Goal: Information Seeking & Learning: Learn about a topic

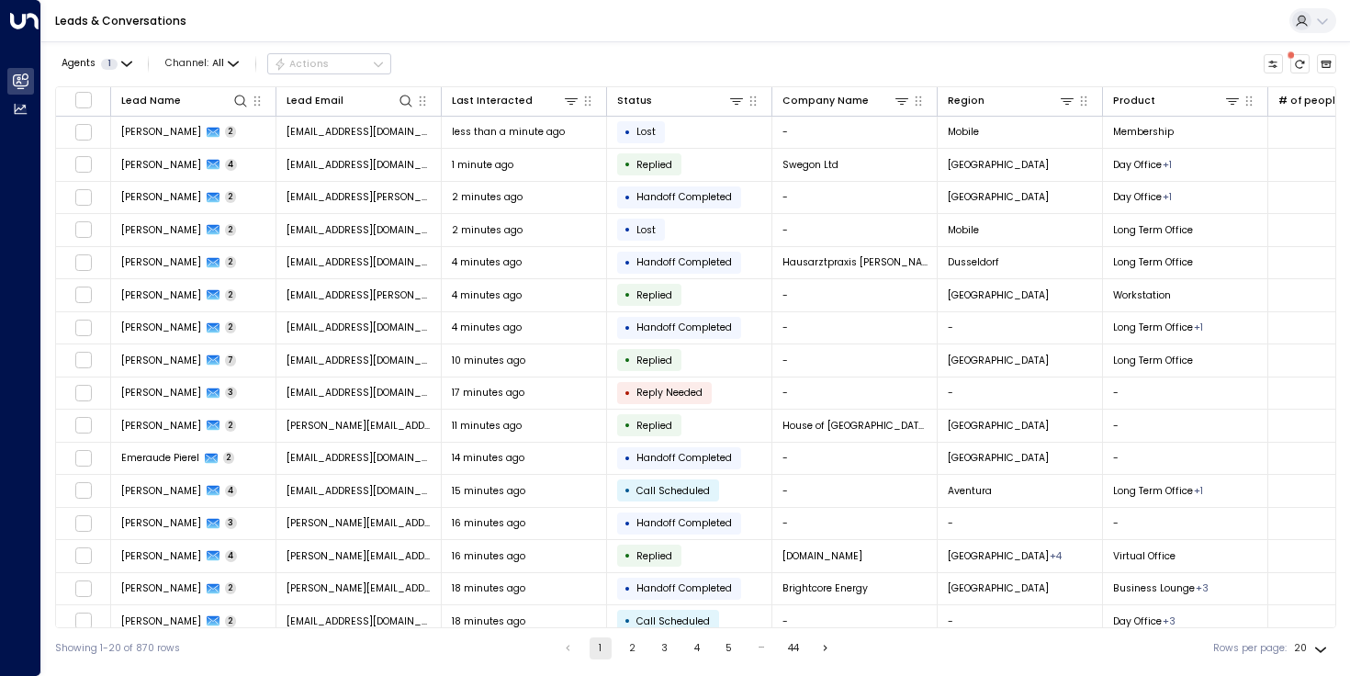
click at [516, 42] on div "Agents 1 Channel: All Actions Lead Name Lead Email Last Interacted Status Compa…" at bounding box center [695, 354] width 1281 height 627
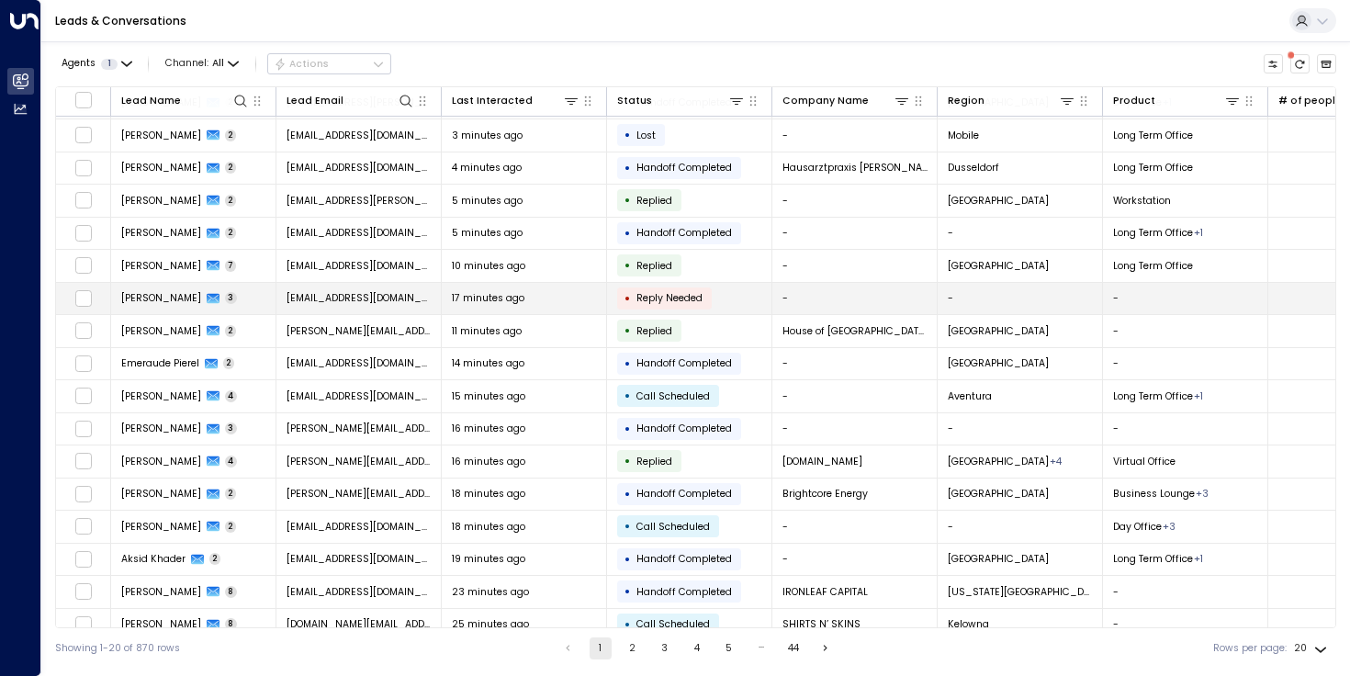
scroll to position [145, 0]
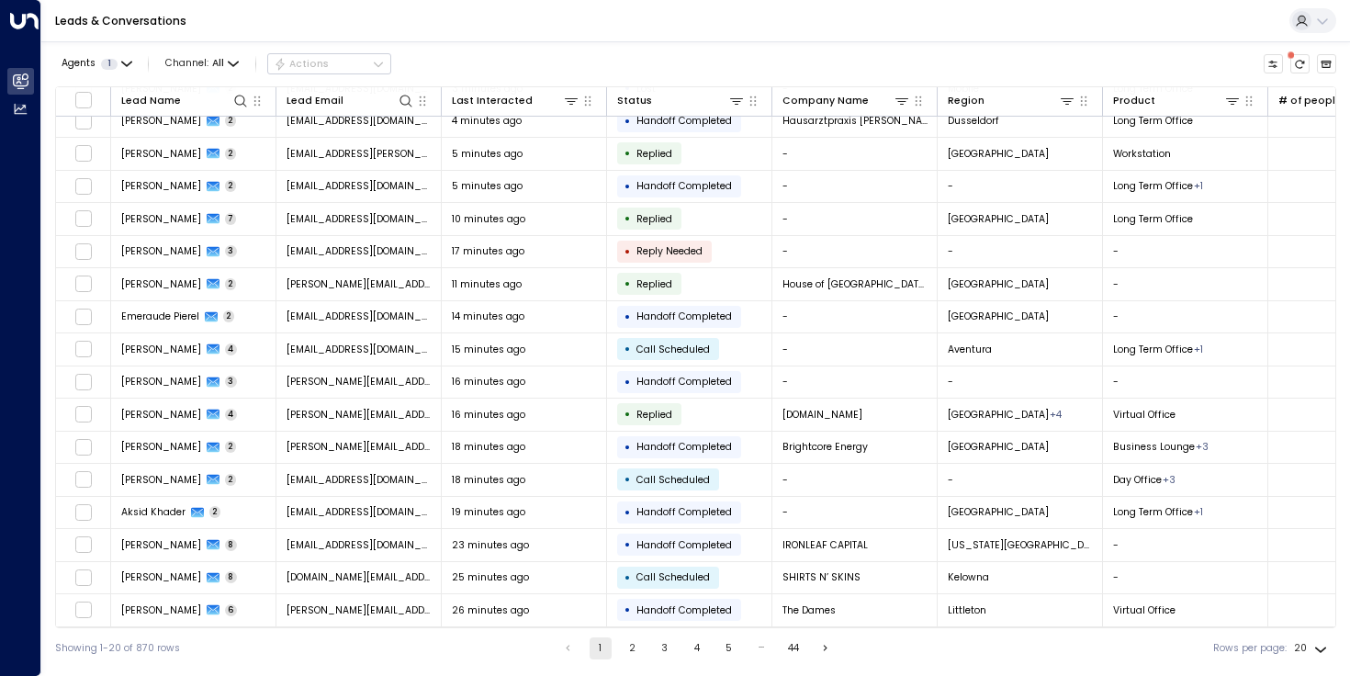
click at [640, 649] on button "2" at bounding box center [633, 648] width 22 height 22
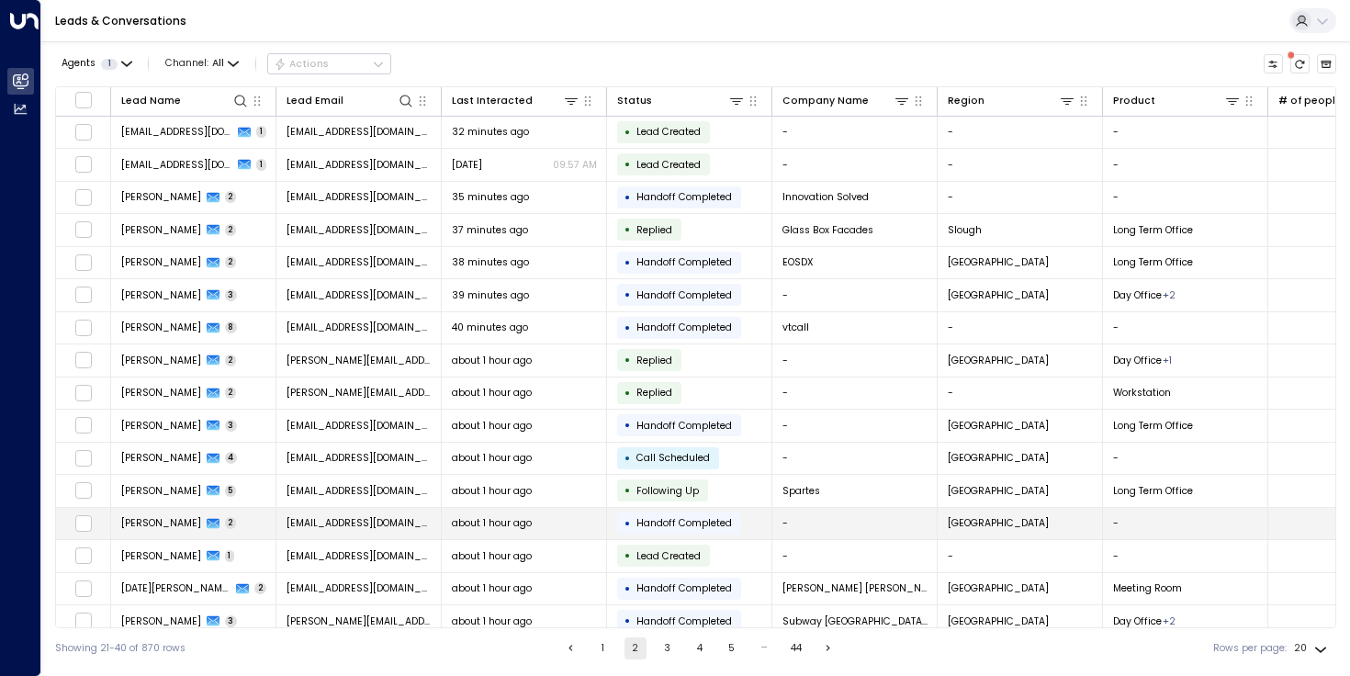
scroll to position [145, 0]
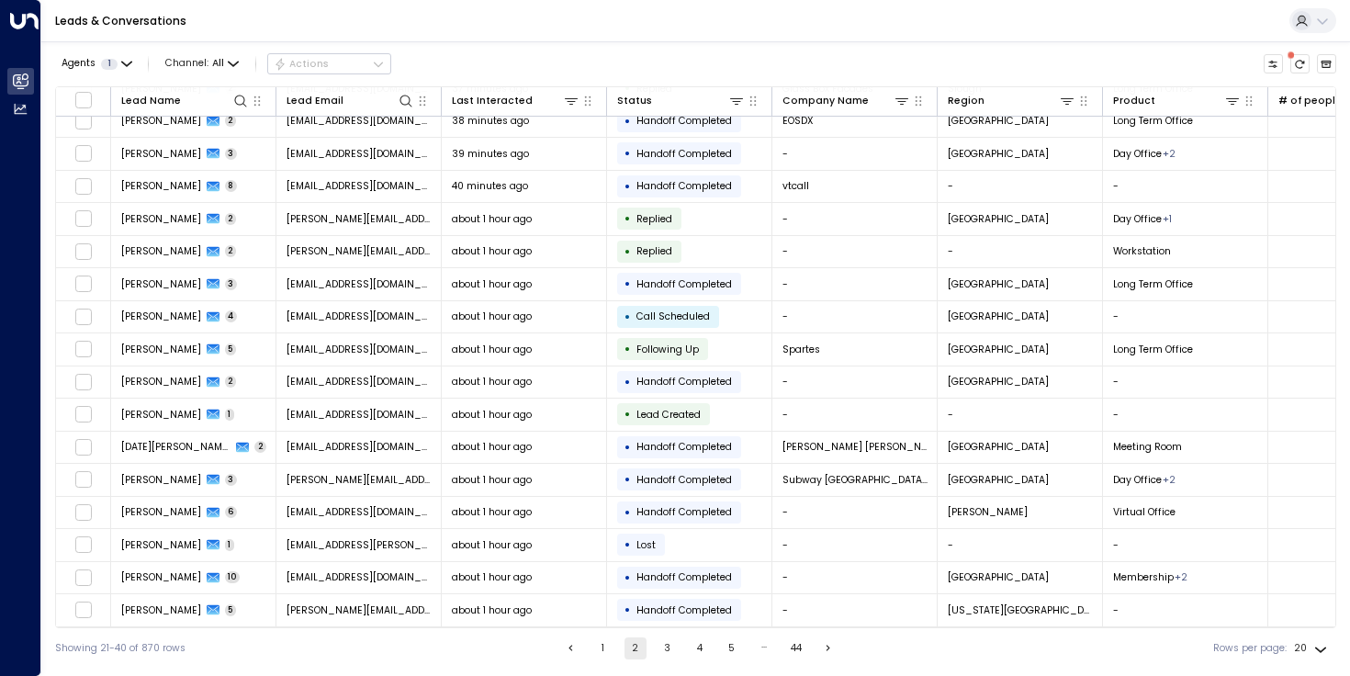
click at [605, 642] on button "1" at bounding box center [603, 648] width 22 height 22
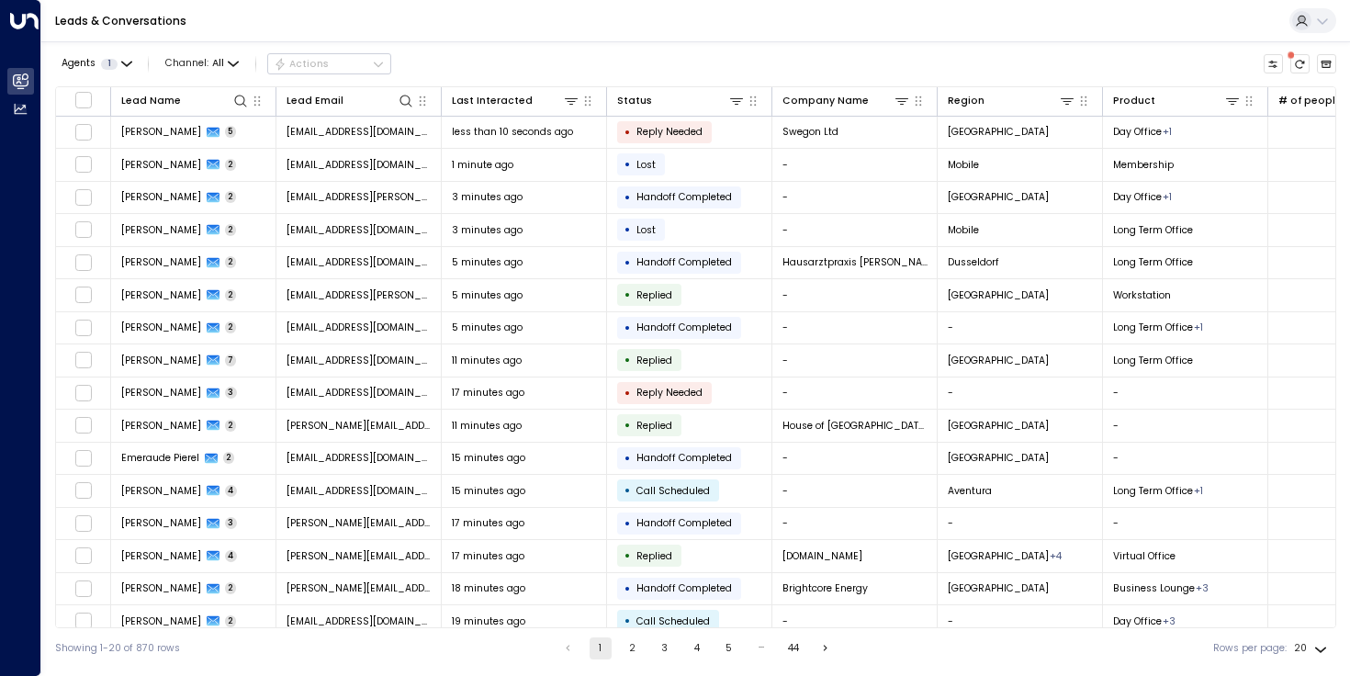
click at [821, 18] on div "Leads & Conversations" at bounding box center [695, 21] width 1308 height 42
click at [611, 41] on div "Leads & Conversations" at bounding box center [695, 21] width 1308 height 42
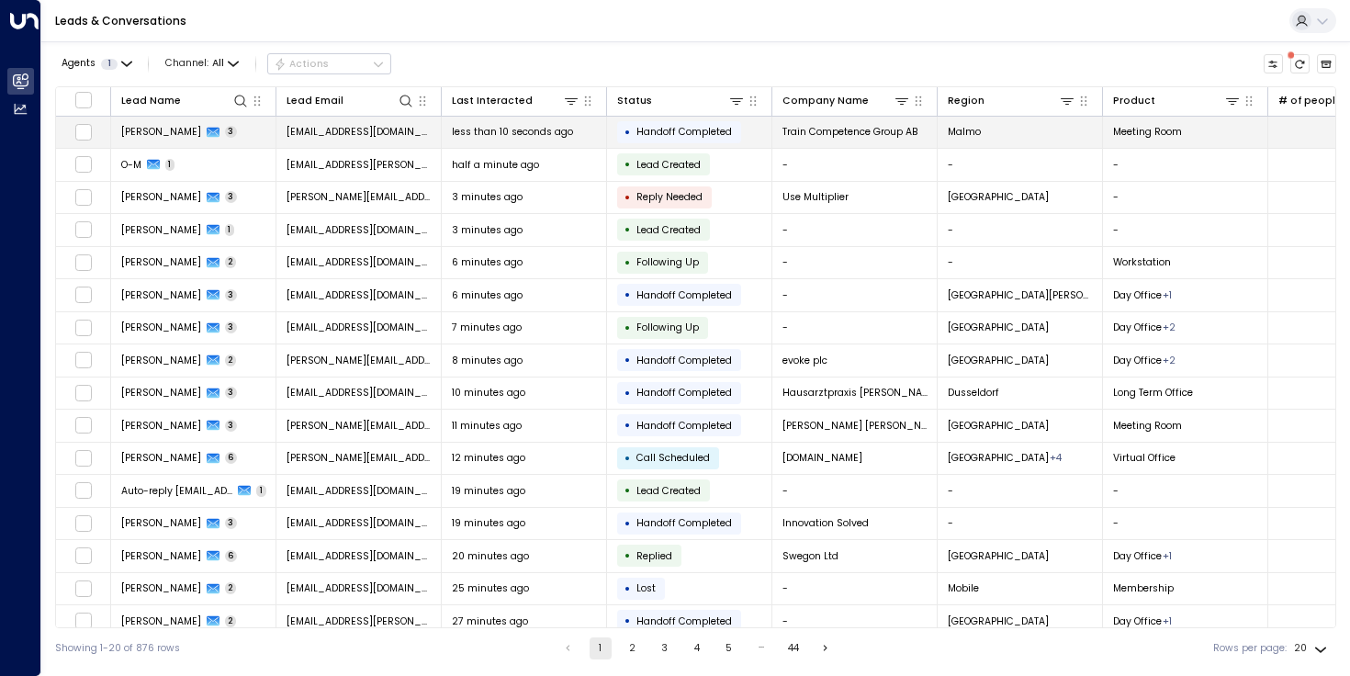
click at [354, 136] on span "[EMAIL_ADDRESS][DOMAIN_NAME]" at bounding box center [358, 132] width 145 height 14
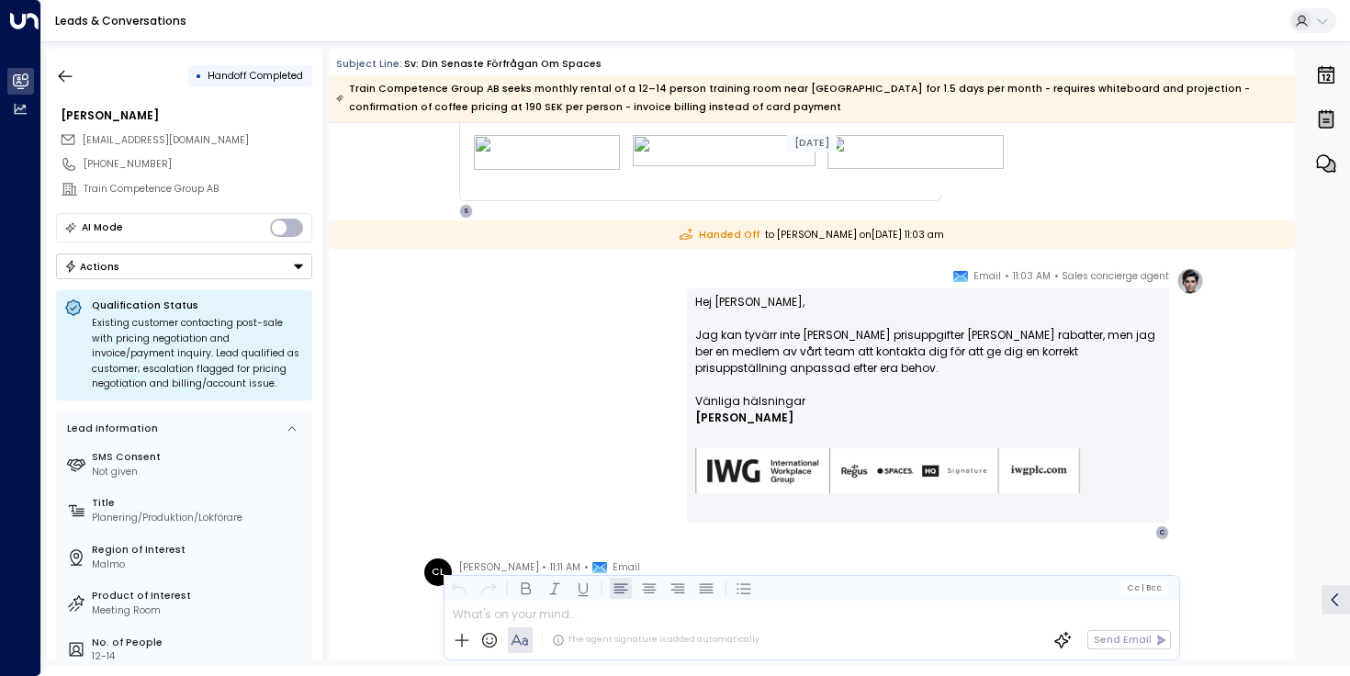
scroll to position [868, 0]
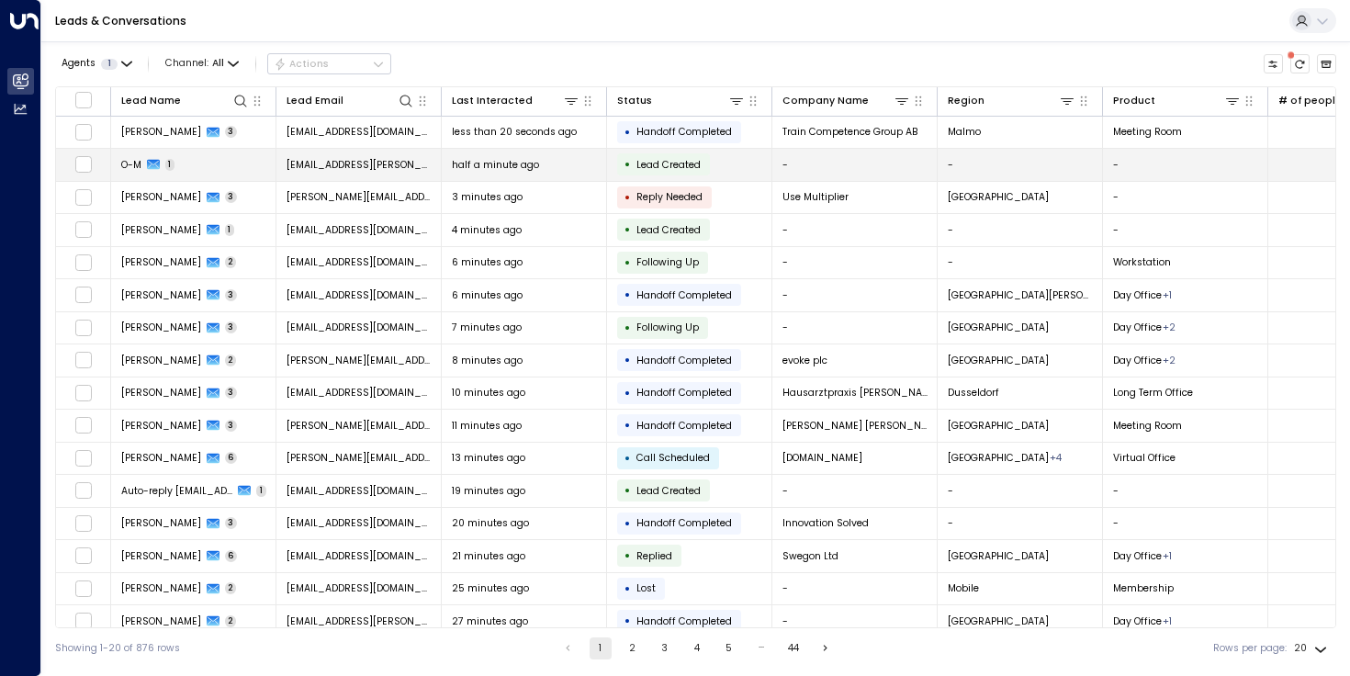
click at [403, 167] on td "[EMAIL_ADDRESS][PERSON_NAME][DOMAIN_NAME]" at bounding box center [358, 165] width 165 height 32
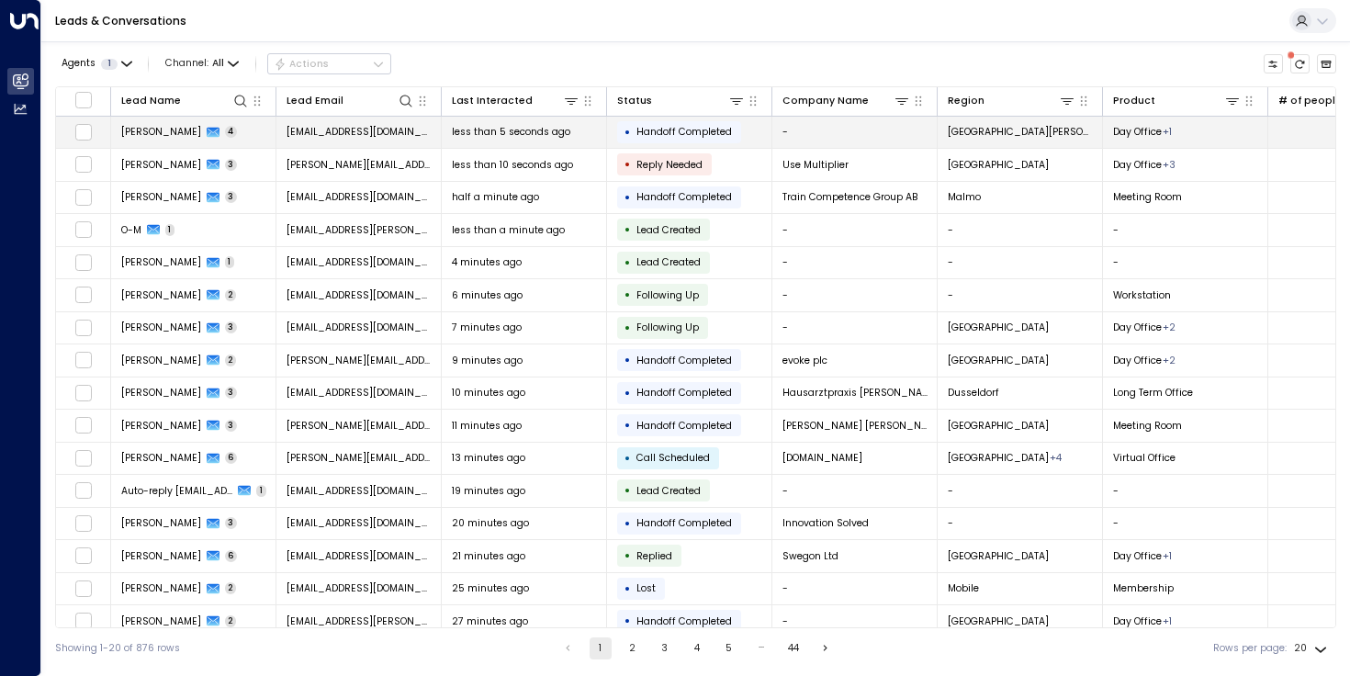
click at [396, 137] on span "[EMAIL_ADDRESS][DOMAIN_NAME]" at bounding box center [358, 132] width 145 height 14
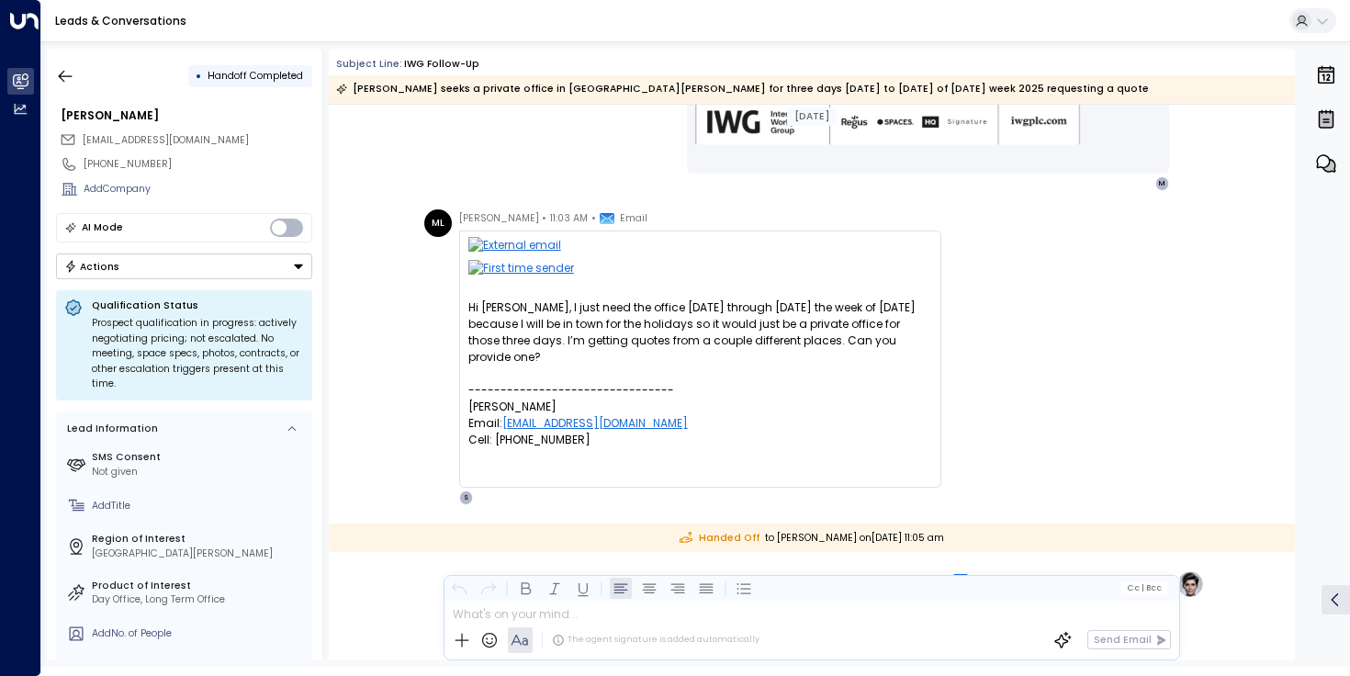
scroll to position [812, 0]
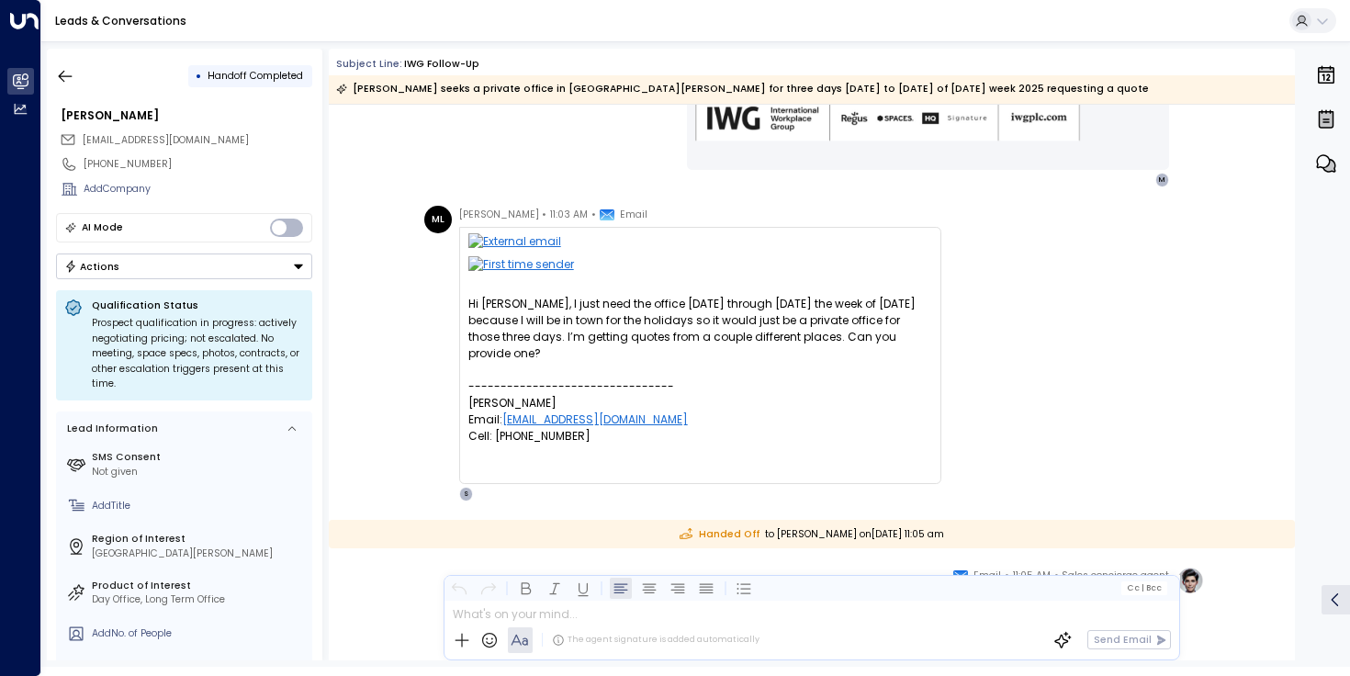
click at [734, 345] on div "Hi [PERSON_NAME], I just need the office [DATE] through [DATE] the week of [DAT…" at bounding box center [700, 370] width 464 height 149
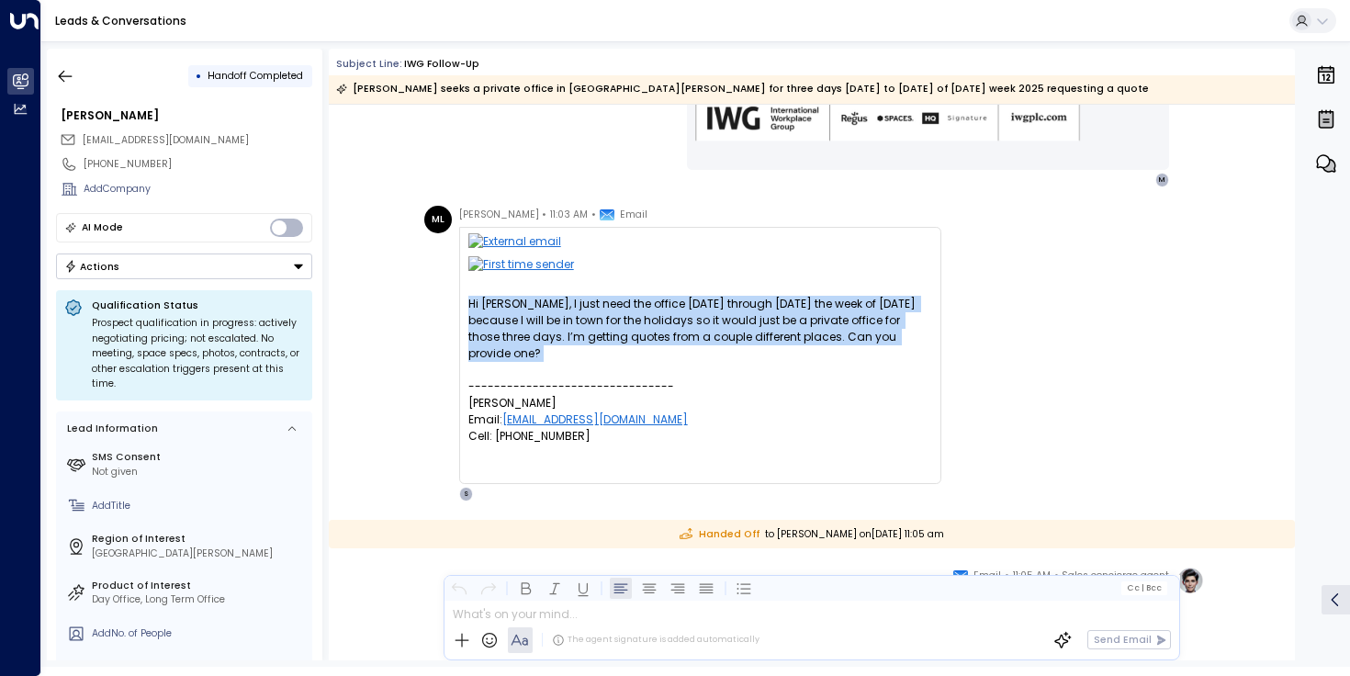
click at [734, 345] on div "Hi [PERSON_NAME], I just need the office [DATE] through [DATE] the week of [DAT…" at bounding box center [700, 370] width 464 height 149
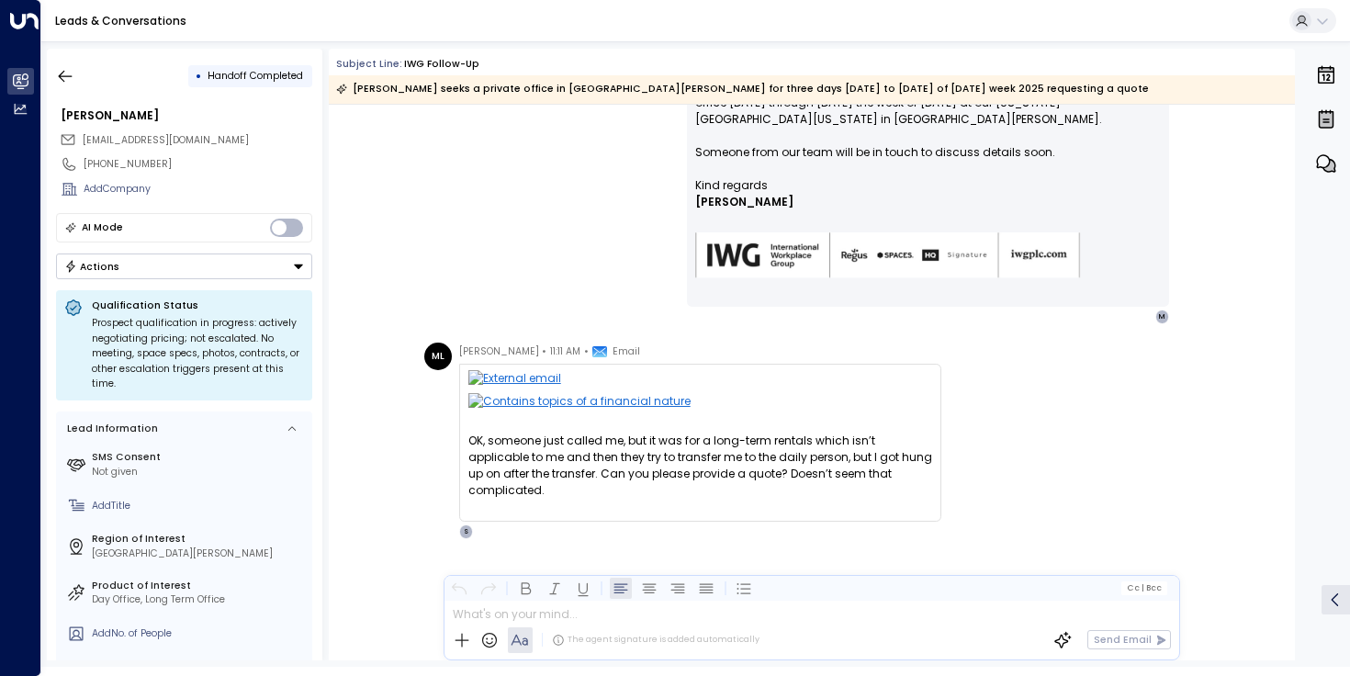
scroll to position [1377, 0]
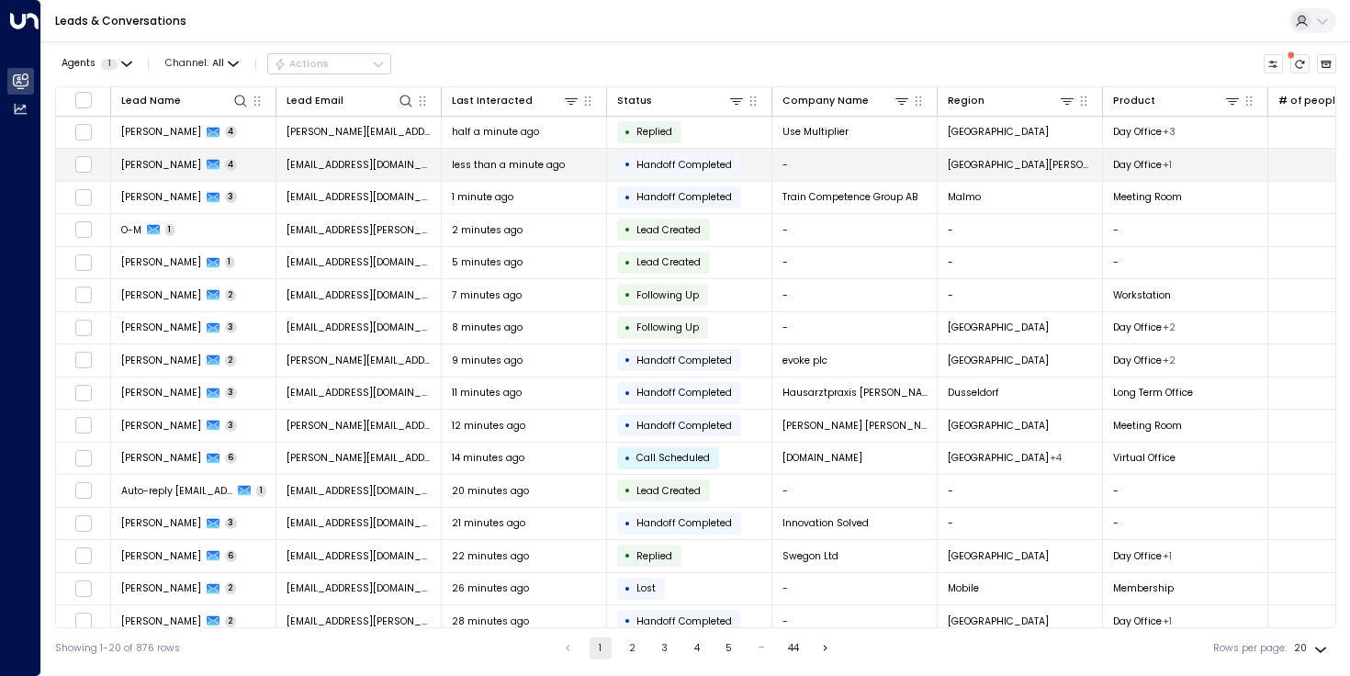
click at [472, 160] on span "less than a minute ago" at bounding box center [508, 165] width 113 height 14
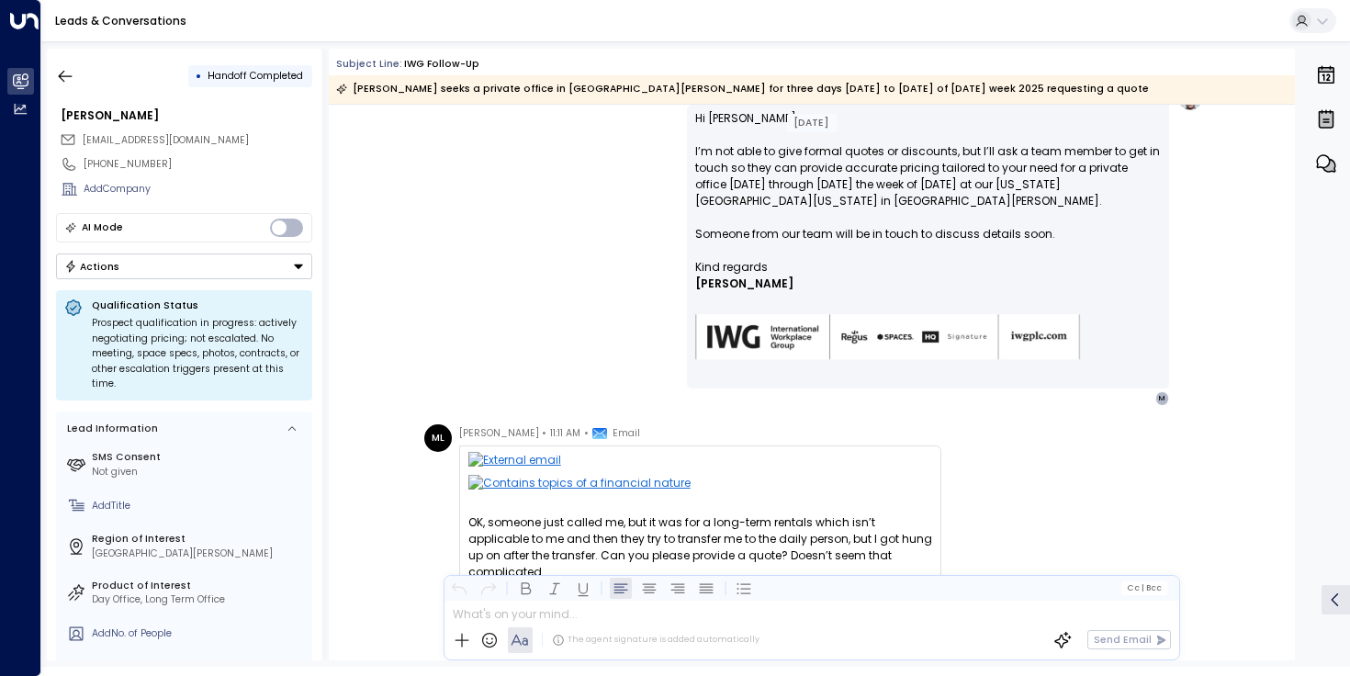
scroll to position [1294, 0]
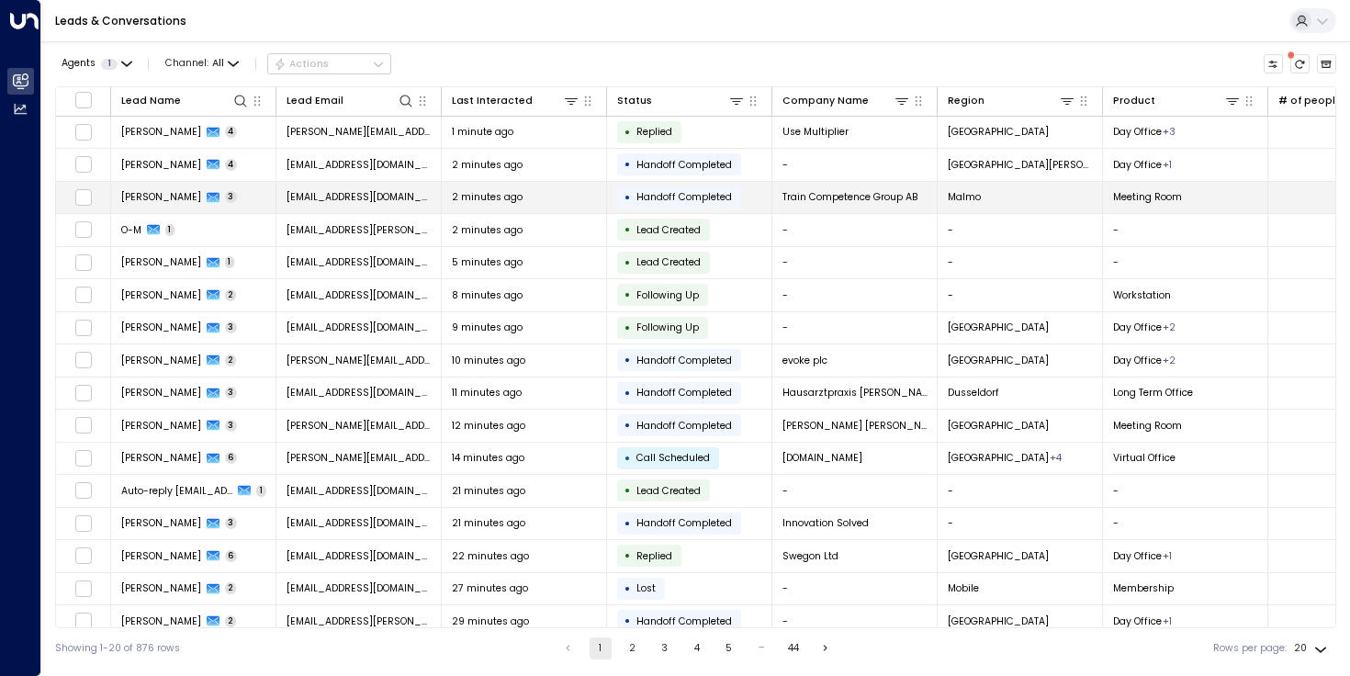
scroll to position [9, 0]
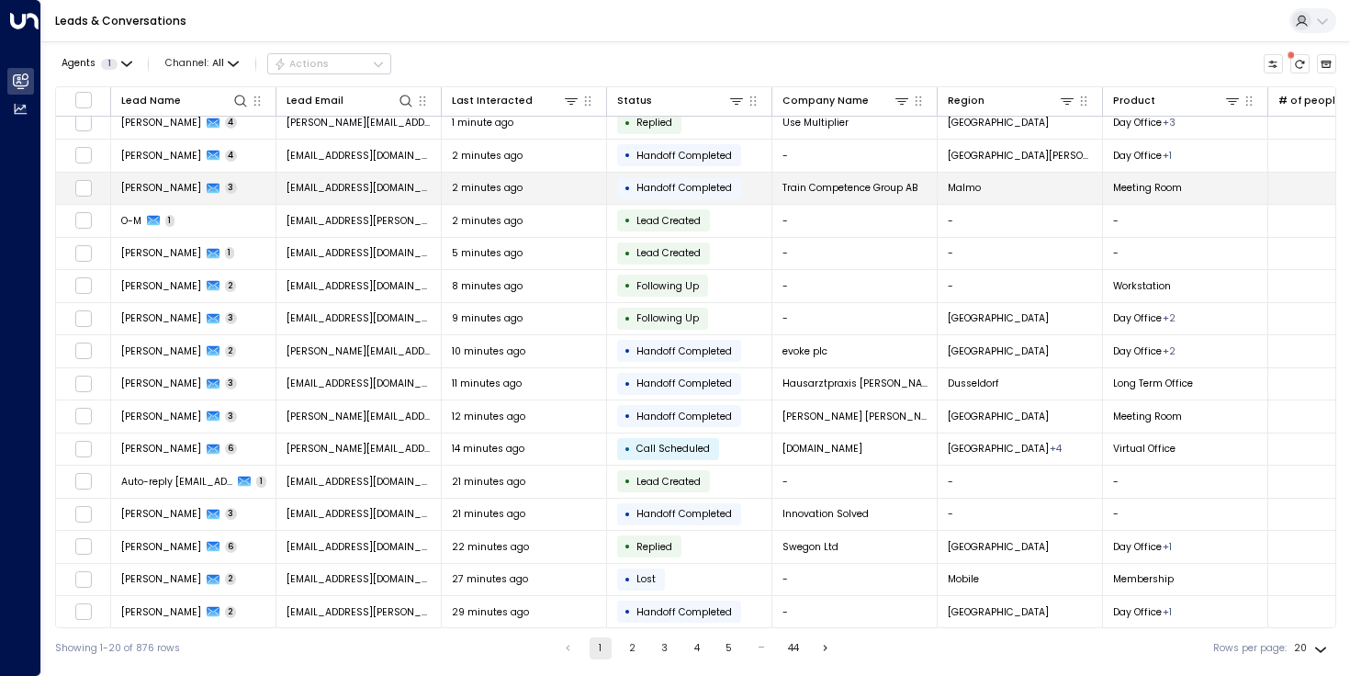
click at [509, 196] on td "2 minutes ago" at bounding box center [524, 189] width 165 height 32
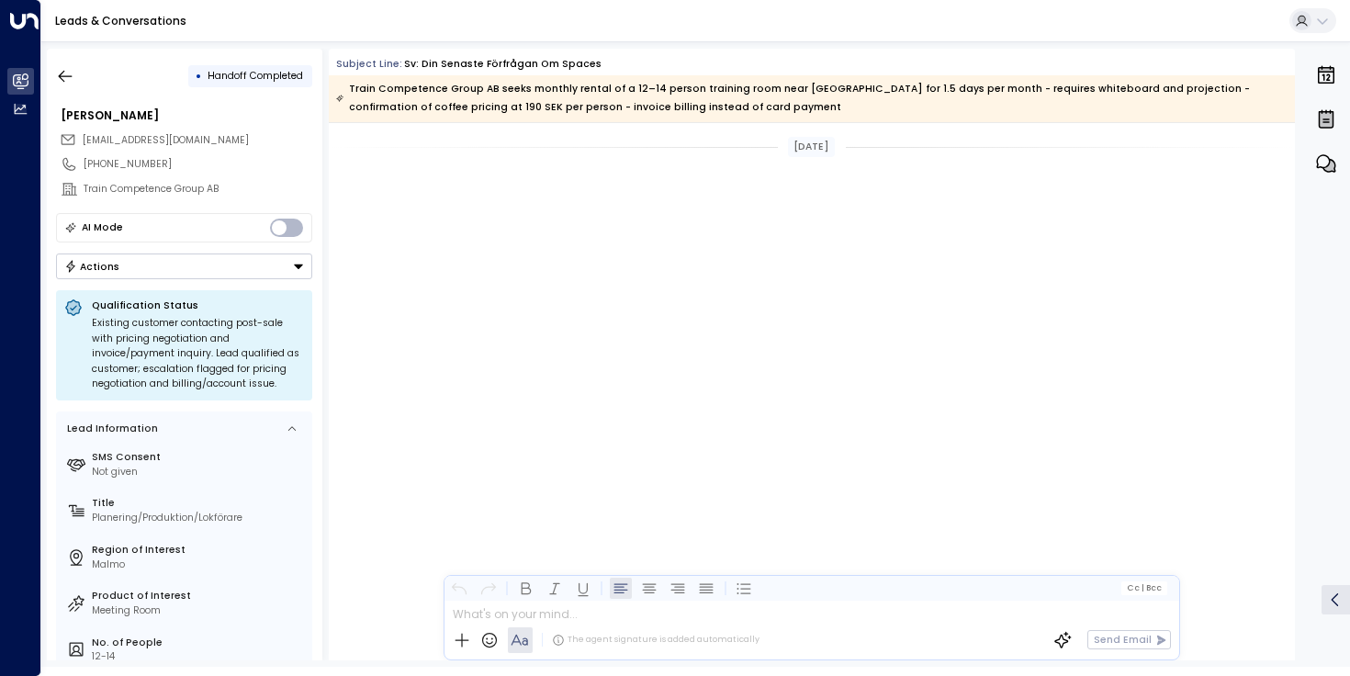
scroll to position [1279, 0]
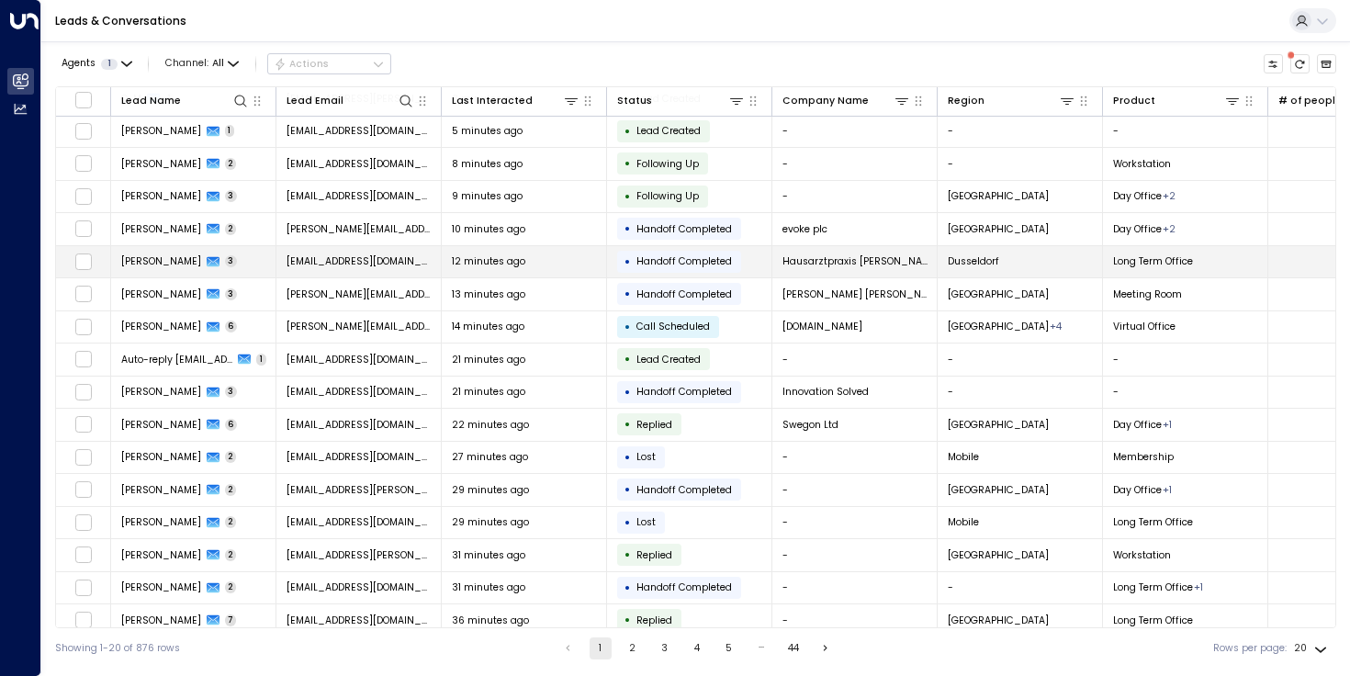
scroll to position [145, 0]
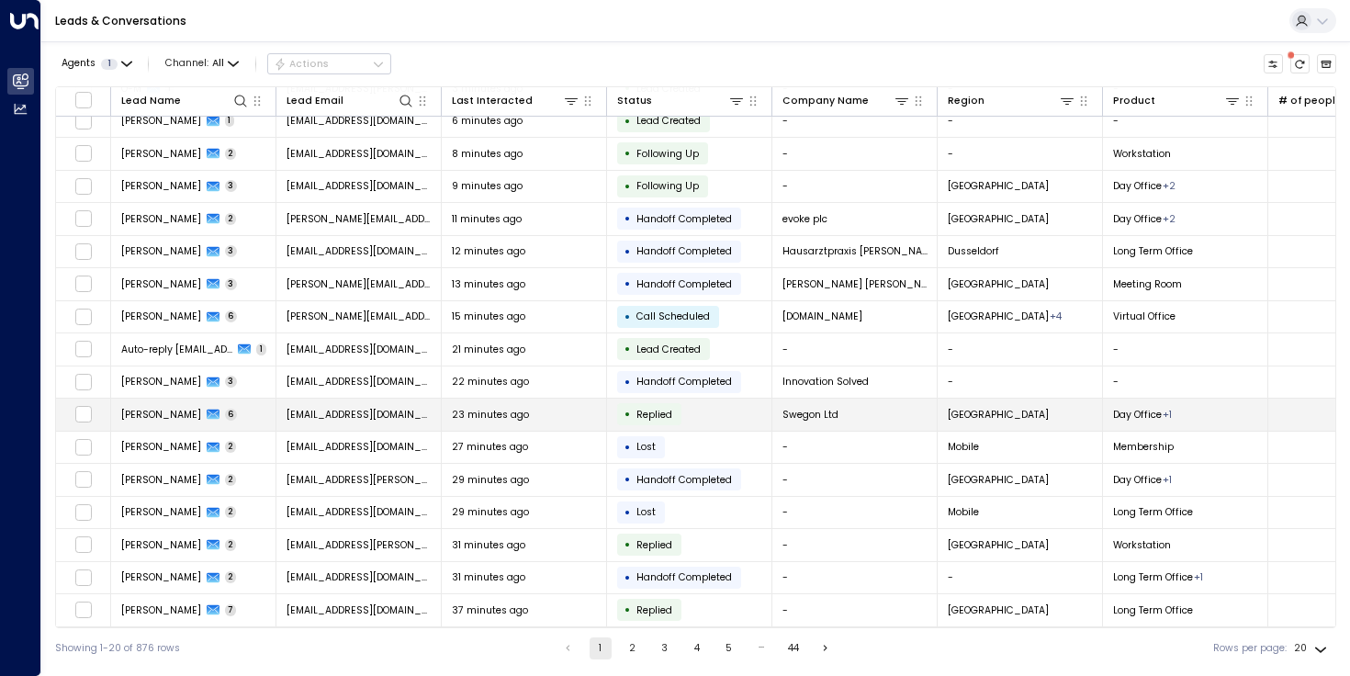
click at [478, 408] on span "23 minutes ago" at bounding box center [490, 415] width 77 height 14
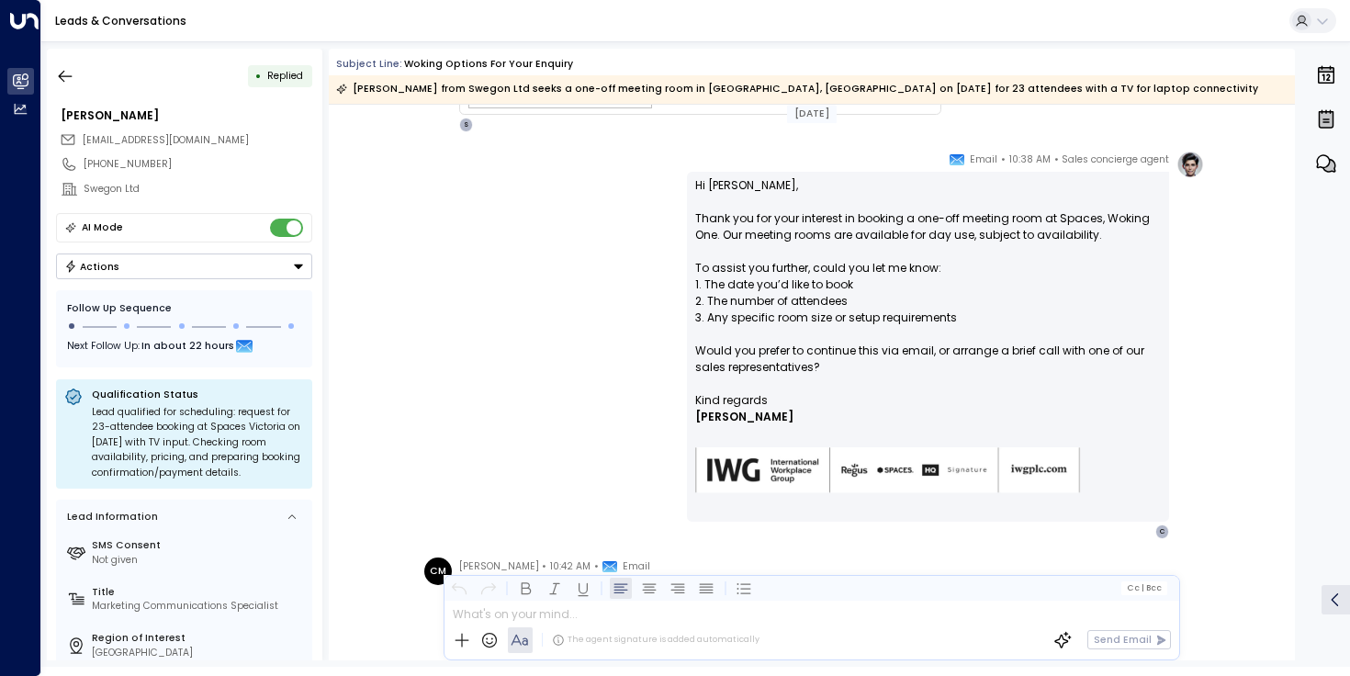
scroll to position [541, 0]
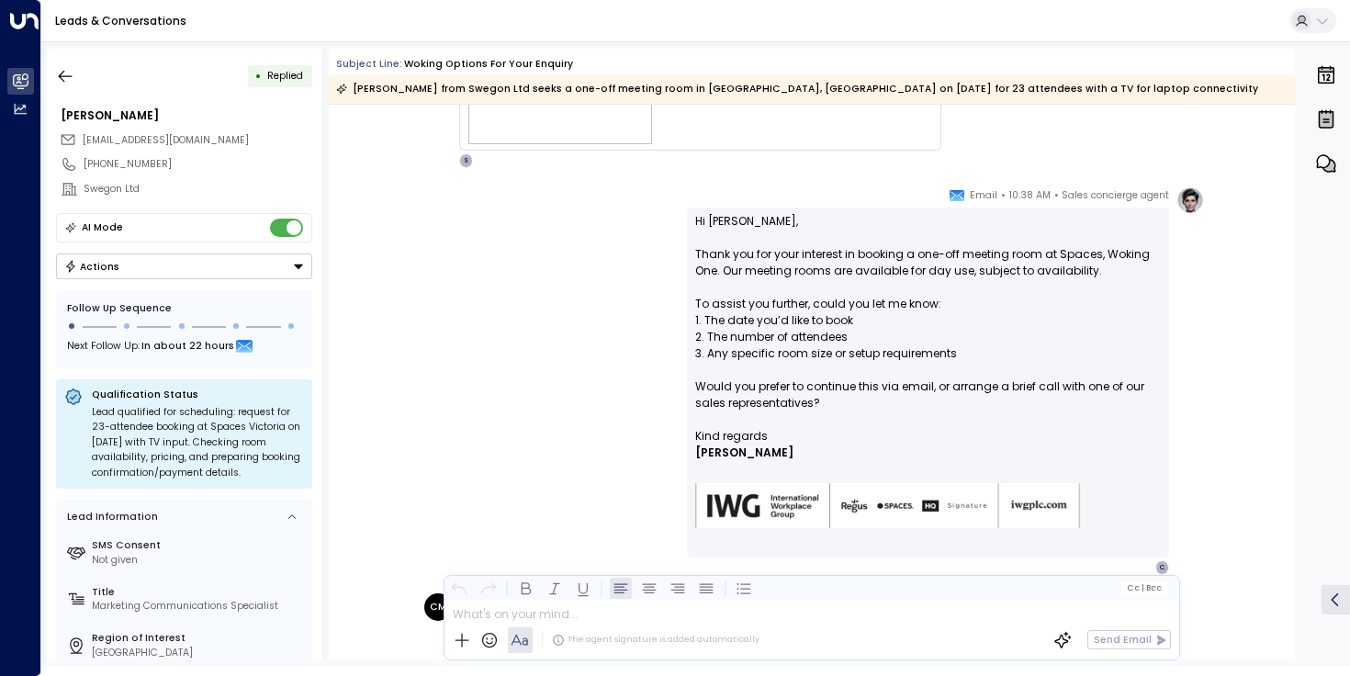
click at [746, 274] on p "Hi [PERSON_NAME], Thank you for your interest in booking a one-off meeting room…" at bounding box center [927, 320] width 465 height 215
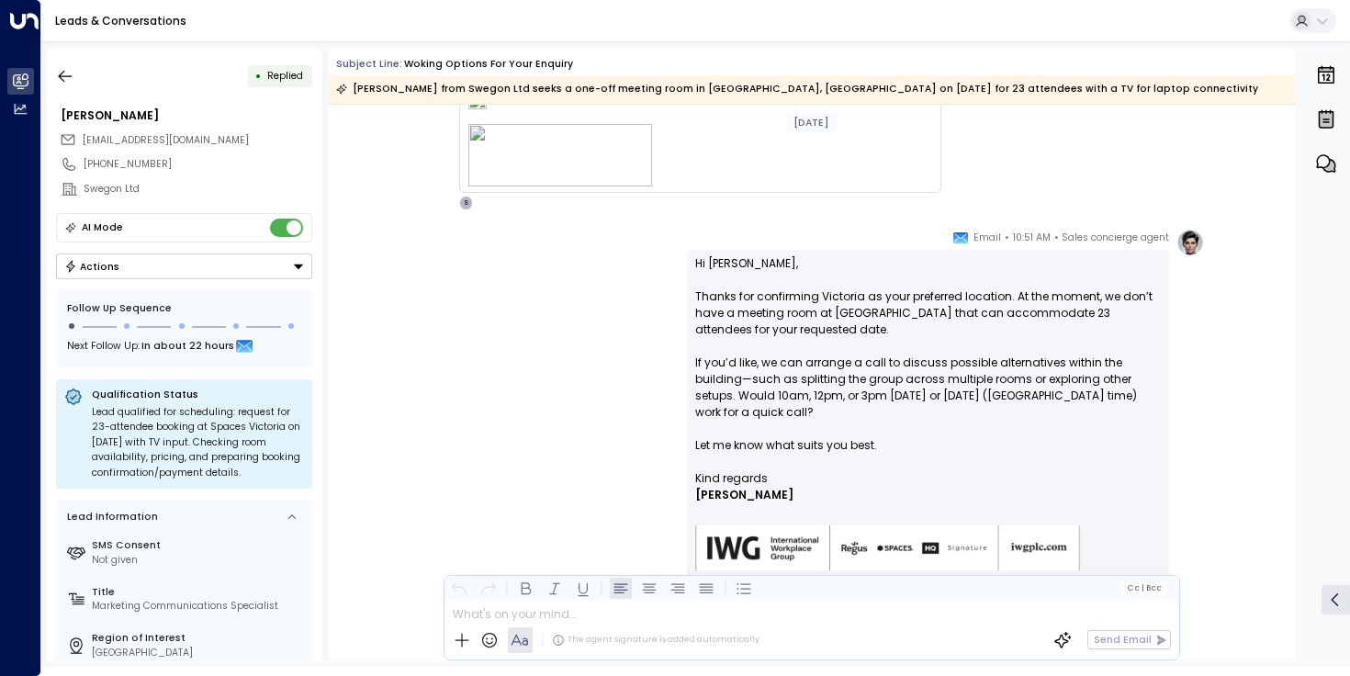
scroll to position [2276, 0]
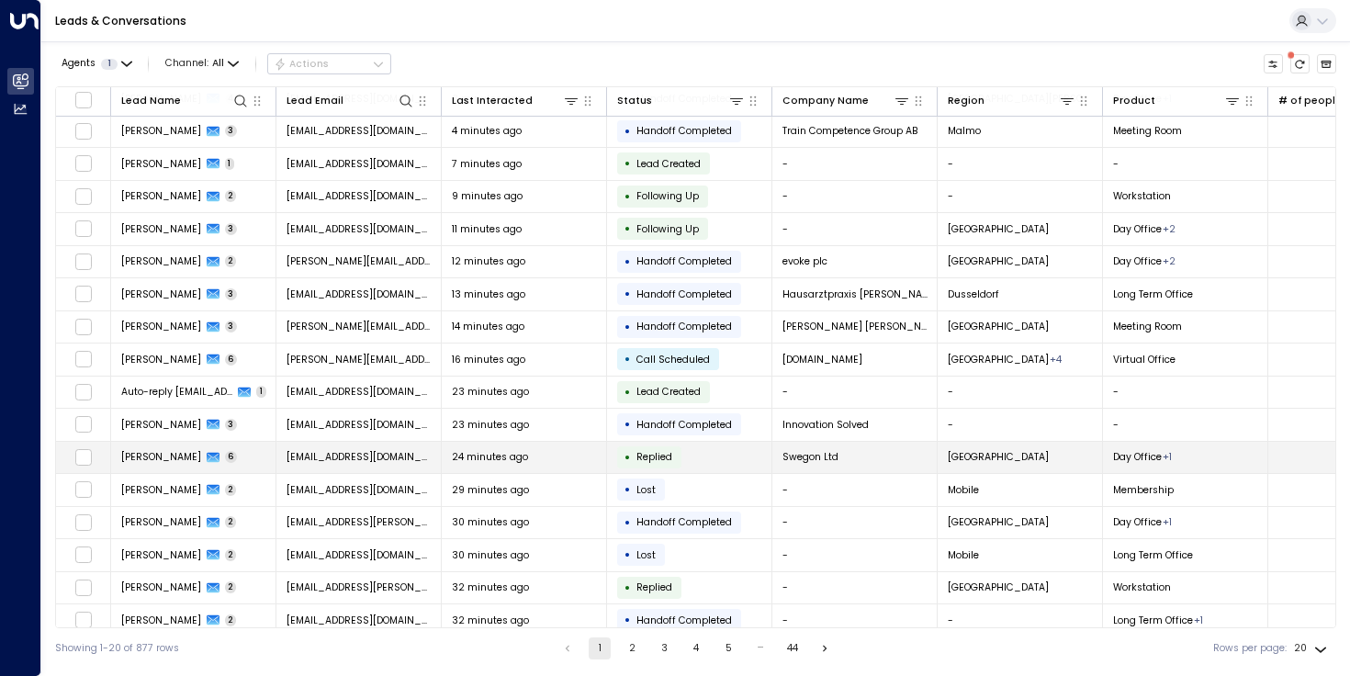
scroll to position [145, 0]
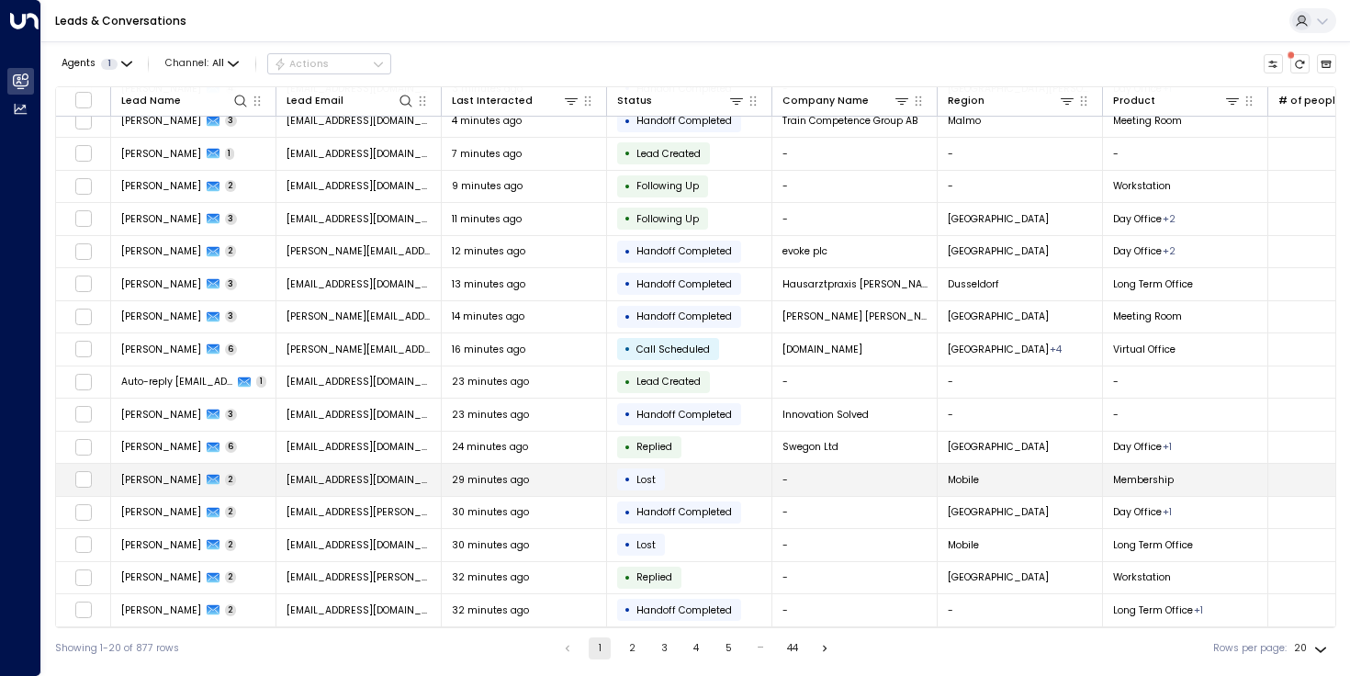
click at [518, 491] on tr "[PERSON_NAME] 2 [EMAIL_ADDRESS][DOMAIN_NAME] 29 minutes ago • Lost - Mobile Mem…" at bounding box center [1075, 480] width 2038 height 33
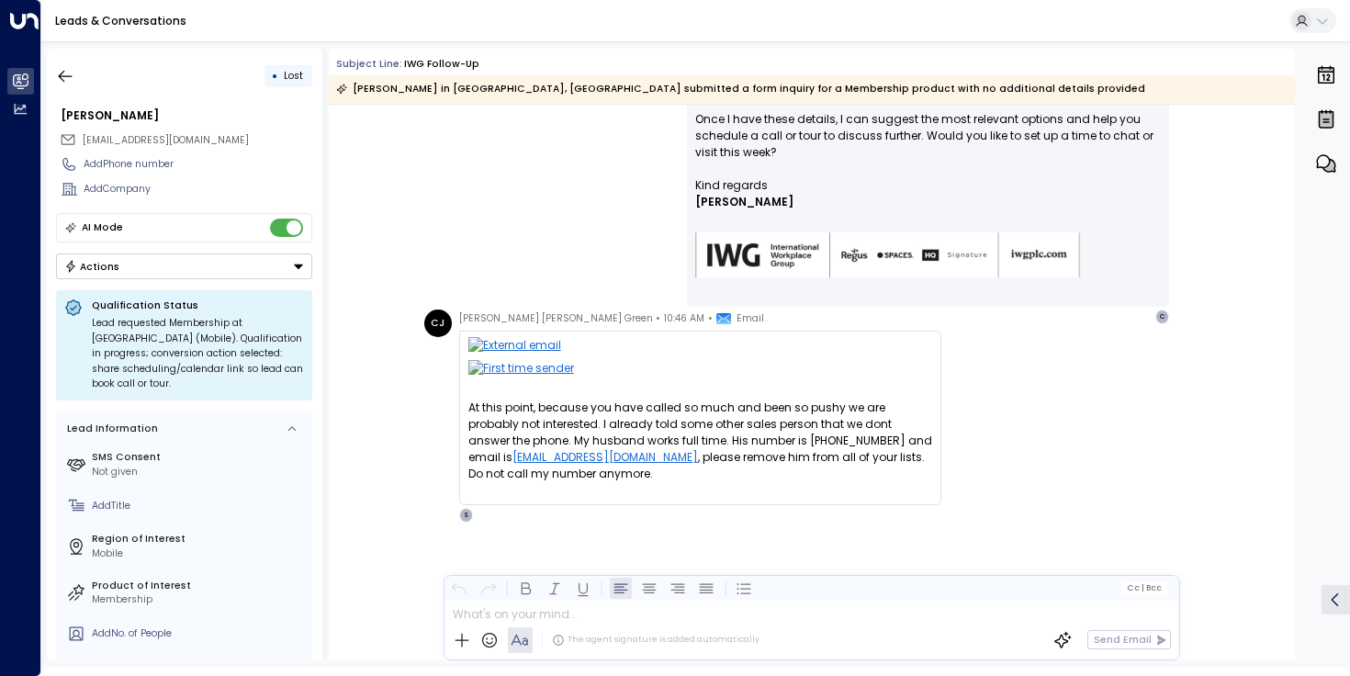
scroll to position [692, 0]
click at [585, 160] on div "Sales concierge agent • 05:44 AM • Email Hi [PERSON_NAME], Thanks for your inte…" at bounding box center [811, 113] width 785 height 421
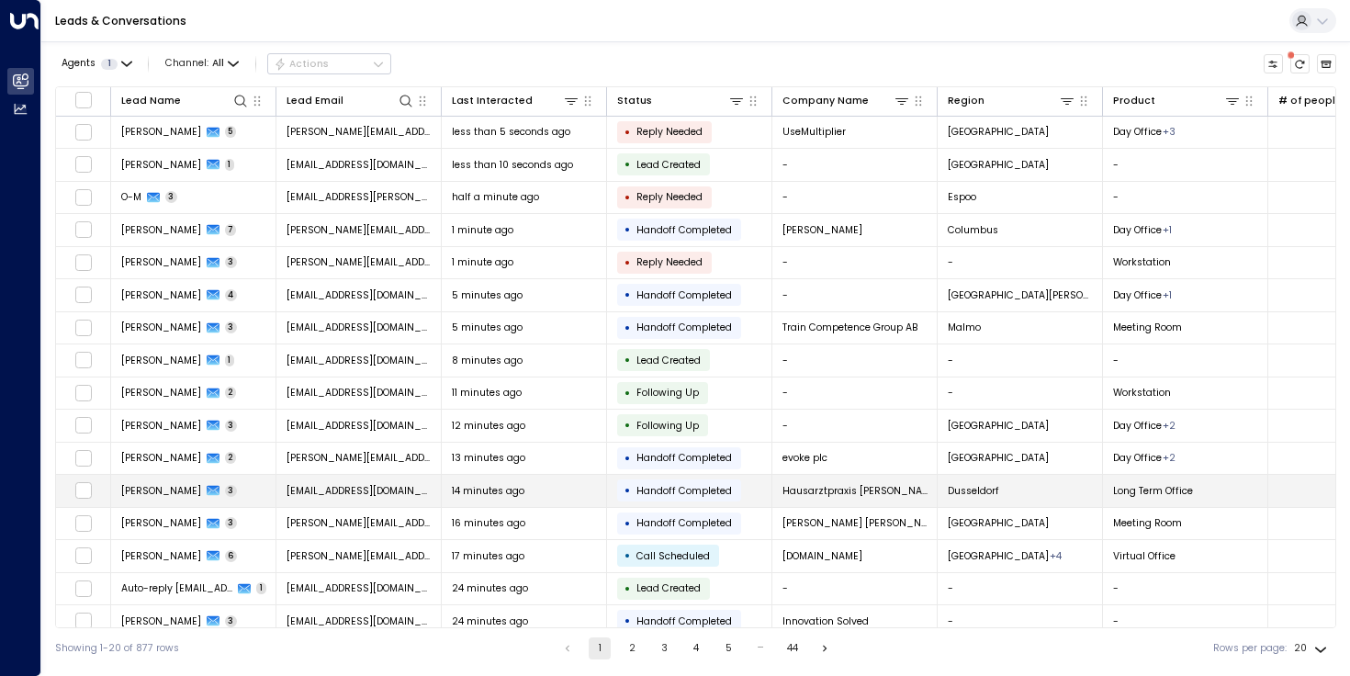
scroll to position [145, 0]
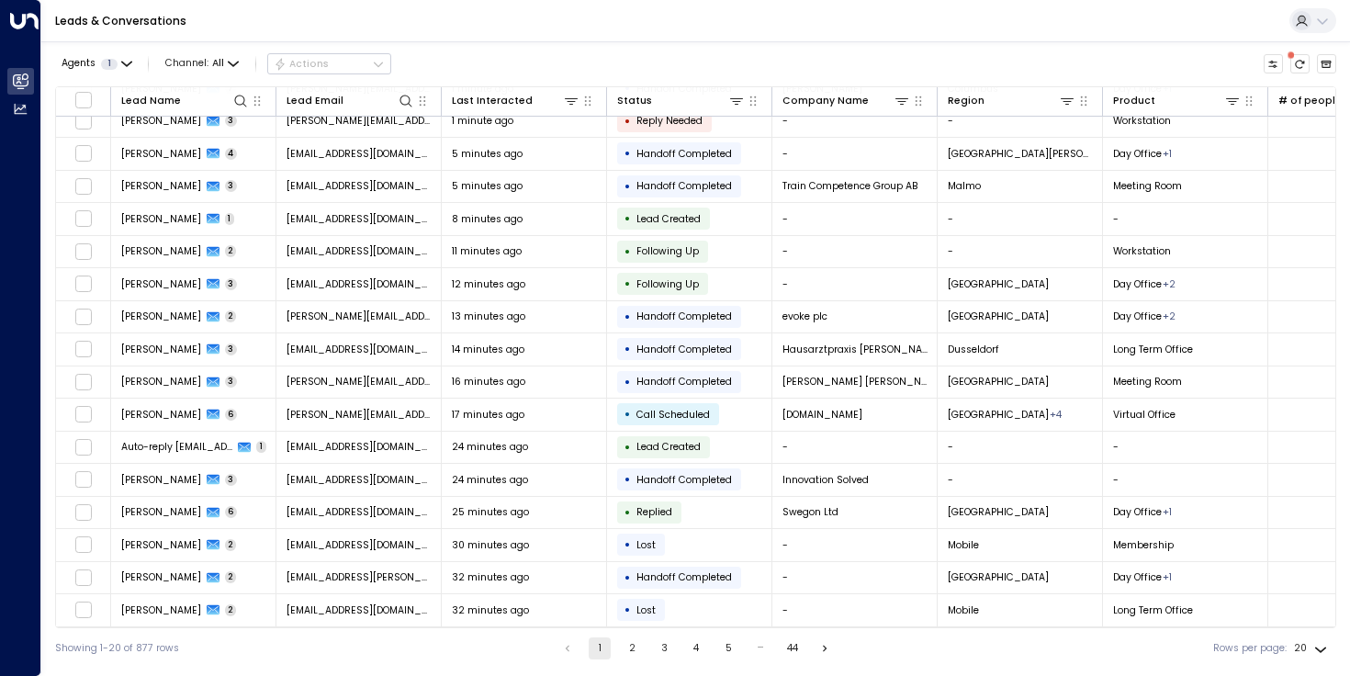
click at [623, 647] on button "2" at bounding box center [632, 648] width 22 height 22
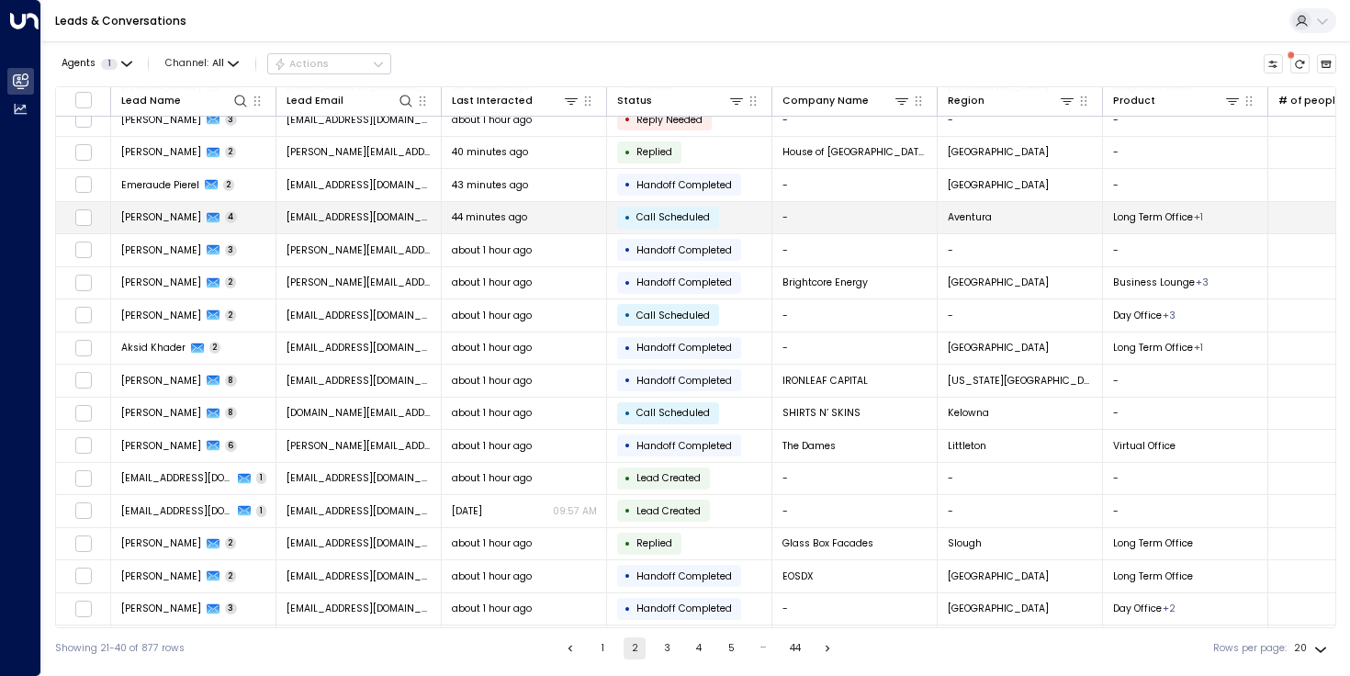
scroll to position [145, 0]
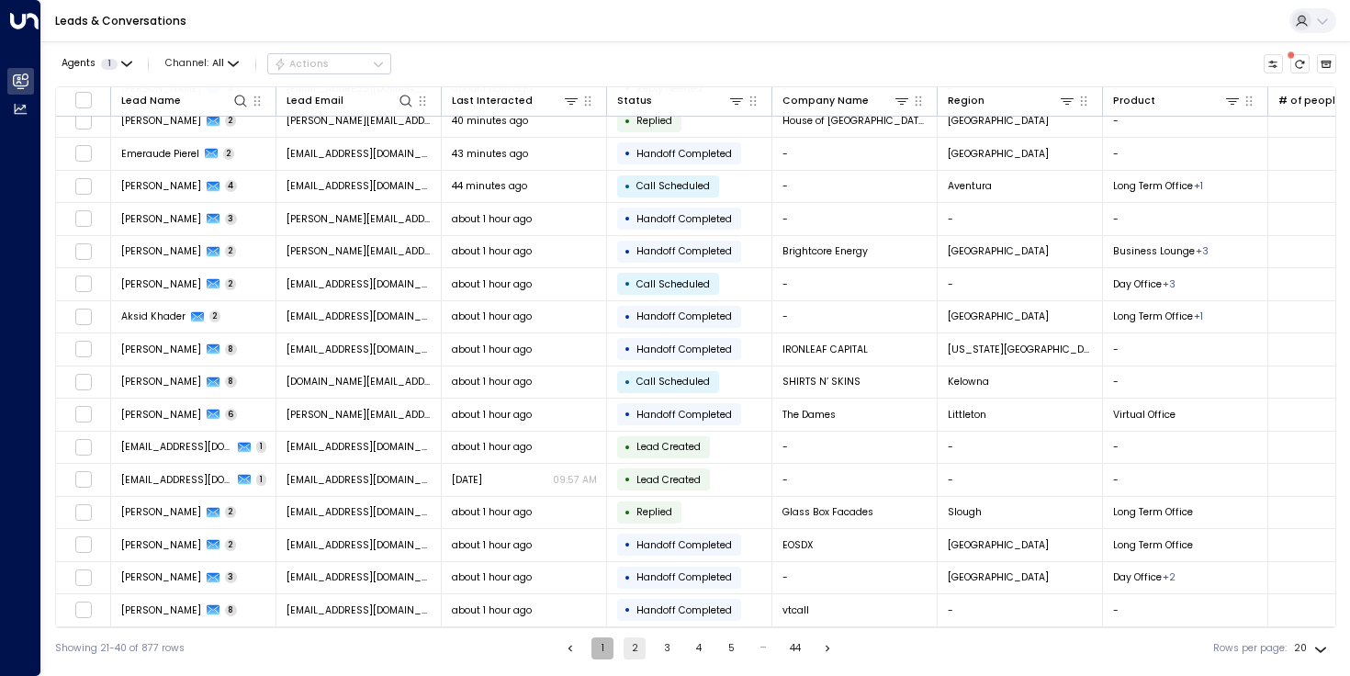
click at [605, 649] on button "1" at bounding box center [602, 648] width 22 height 22
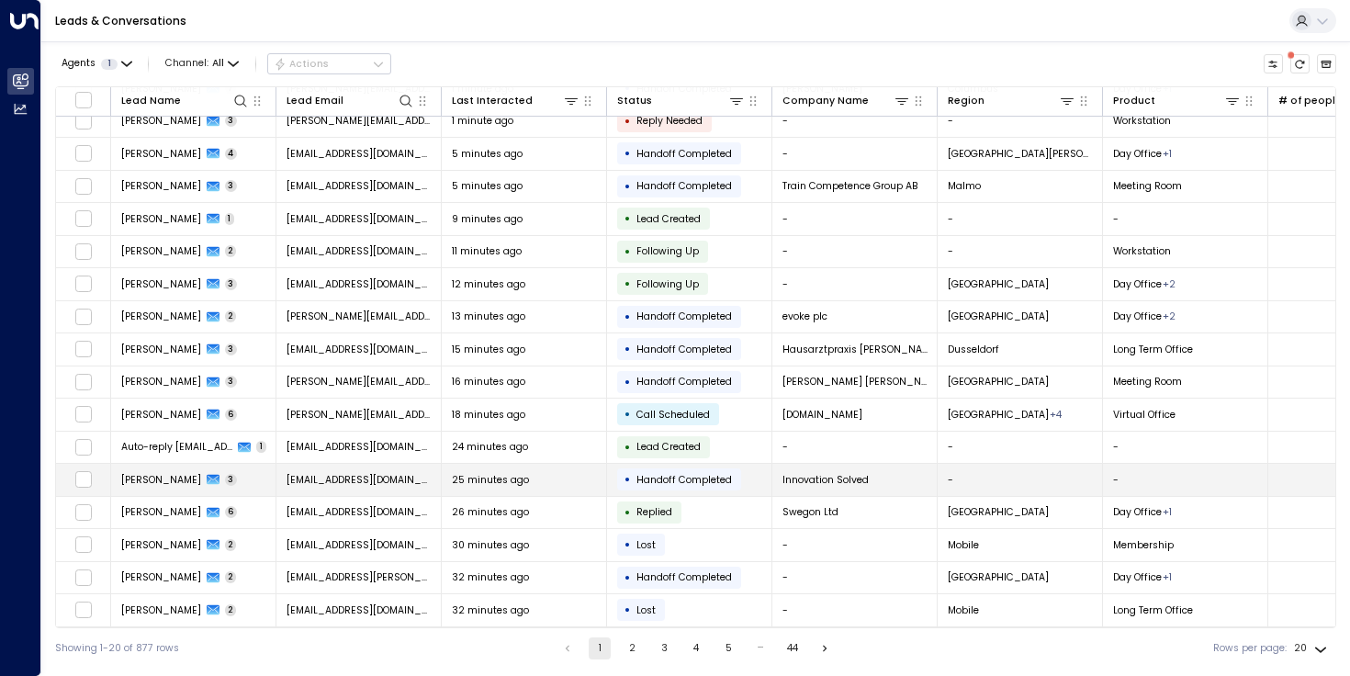
click at [564, 486] on td "25 minutes ago" at bounding box center [524, 480] width 165 height 32
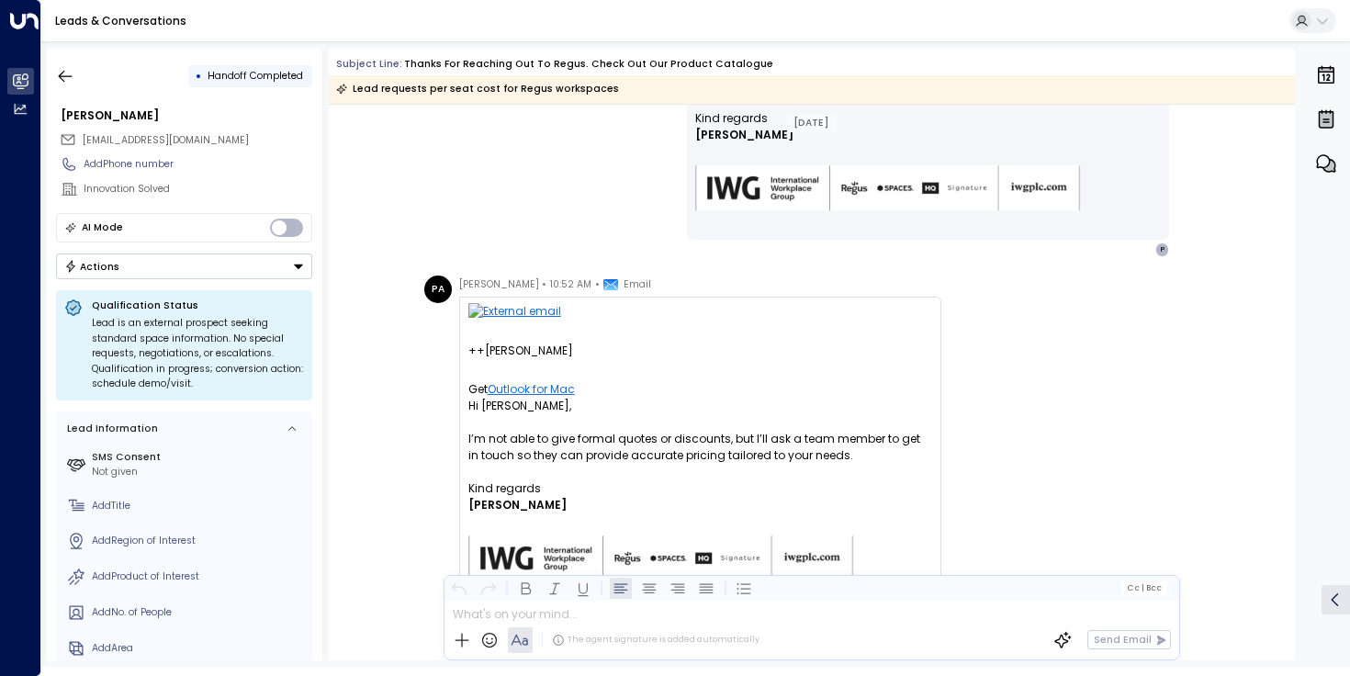
scroll to position [1668, 0]
click at [577, 350] on div "++[PERSON_NAME]" at bounding box center [700, 349] width 464 height 17
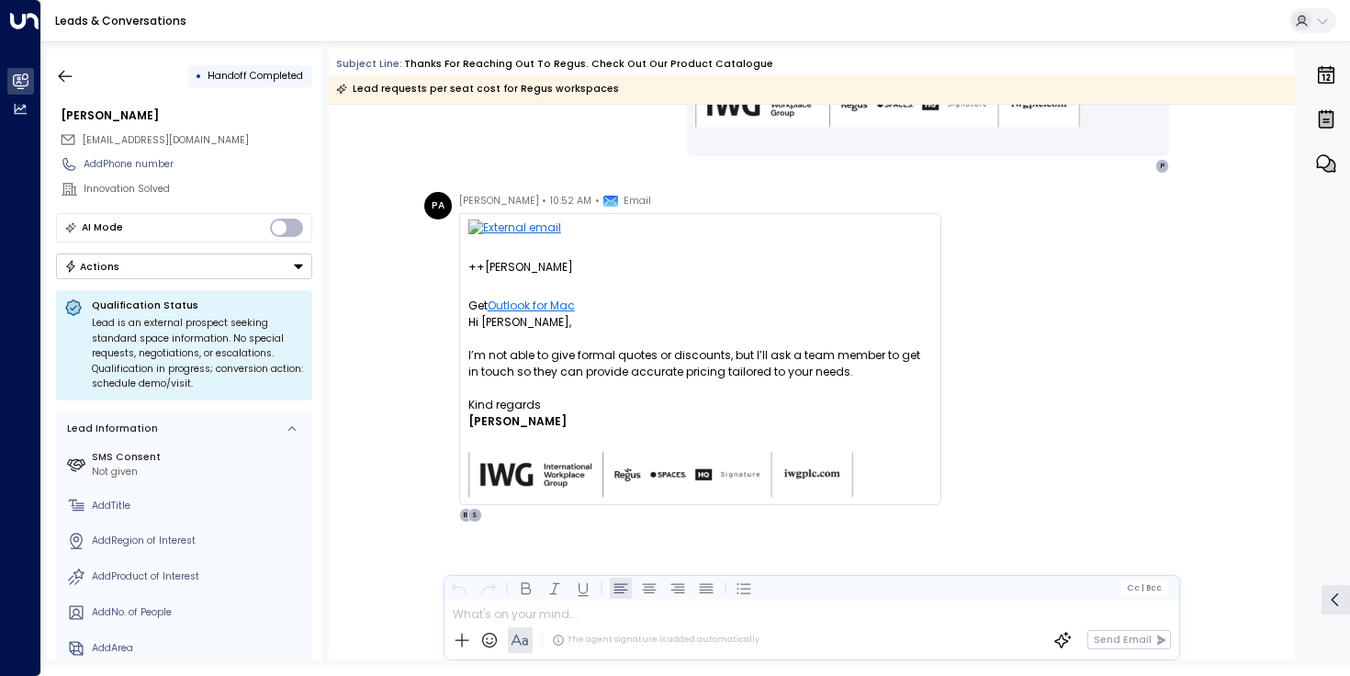
scroll to position [1750, 0]
click at [546, 271] on div "++[PERSON_NAME]" at bounding box center [700, 267] width 464 height 17
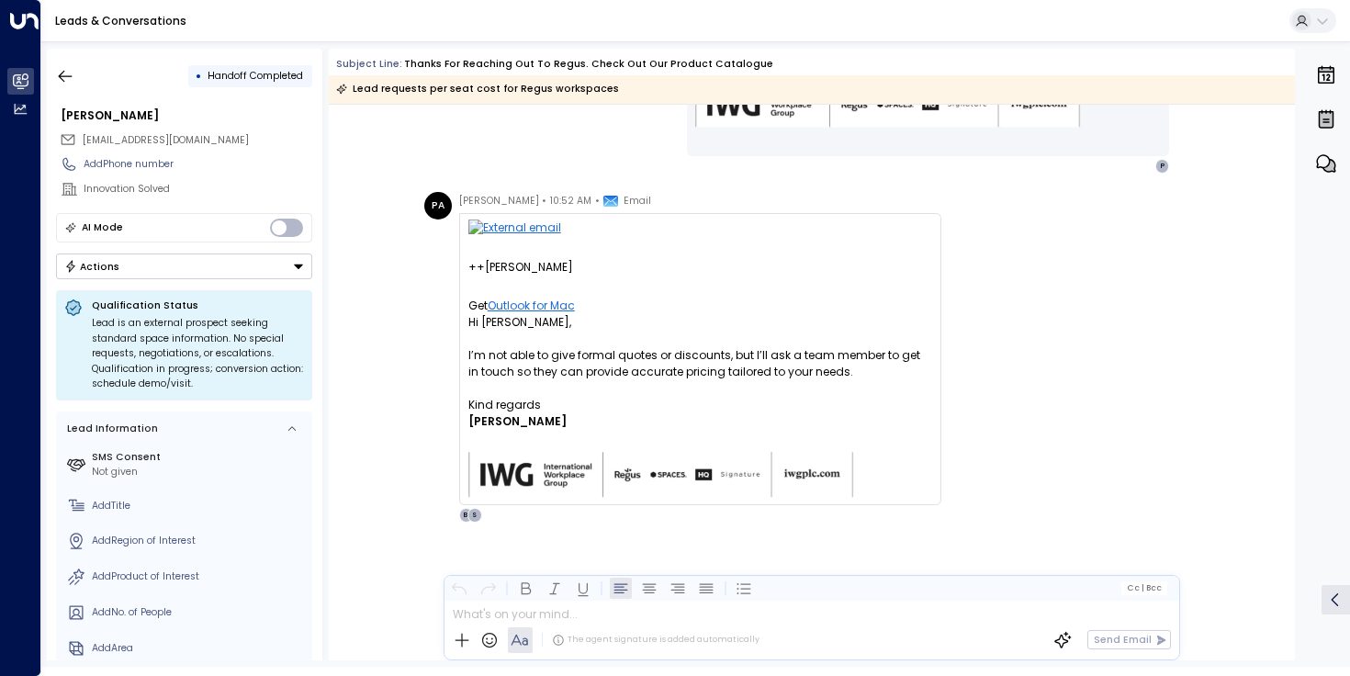
click at [543, 384] on p "Hi [PERSON_NAME], I’m not able to give formal quotes or discounts, but I’ll ask…" at bounding box center [700, 355] width 464 height 83
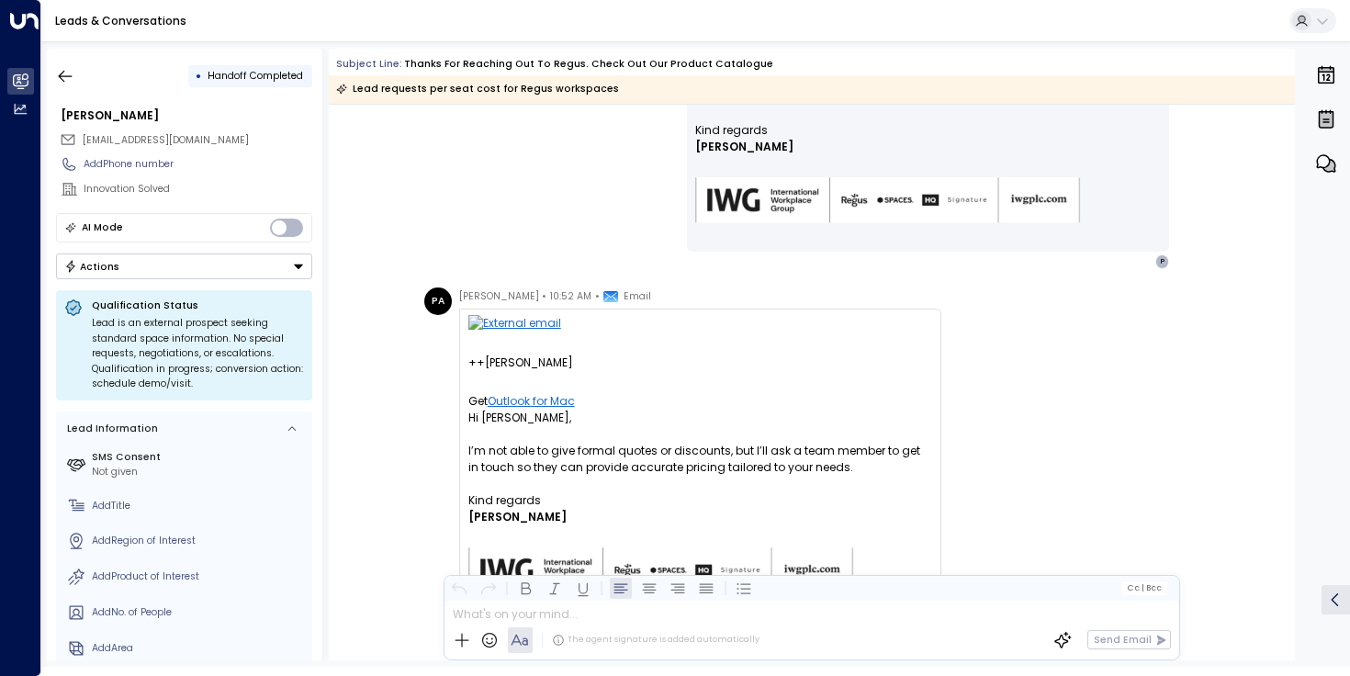
scroll to position [1626, 0]
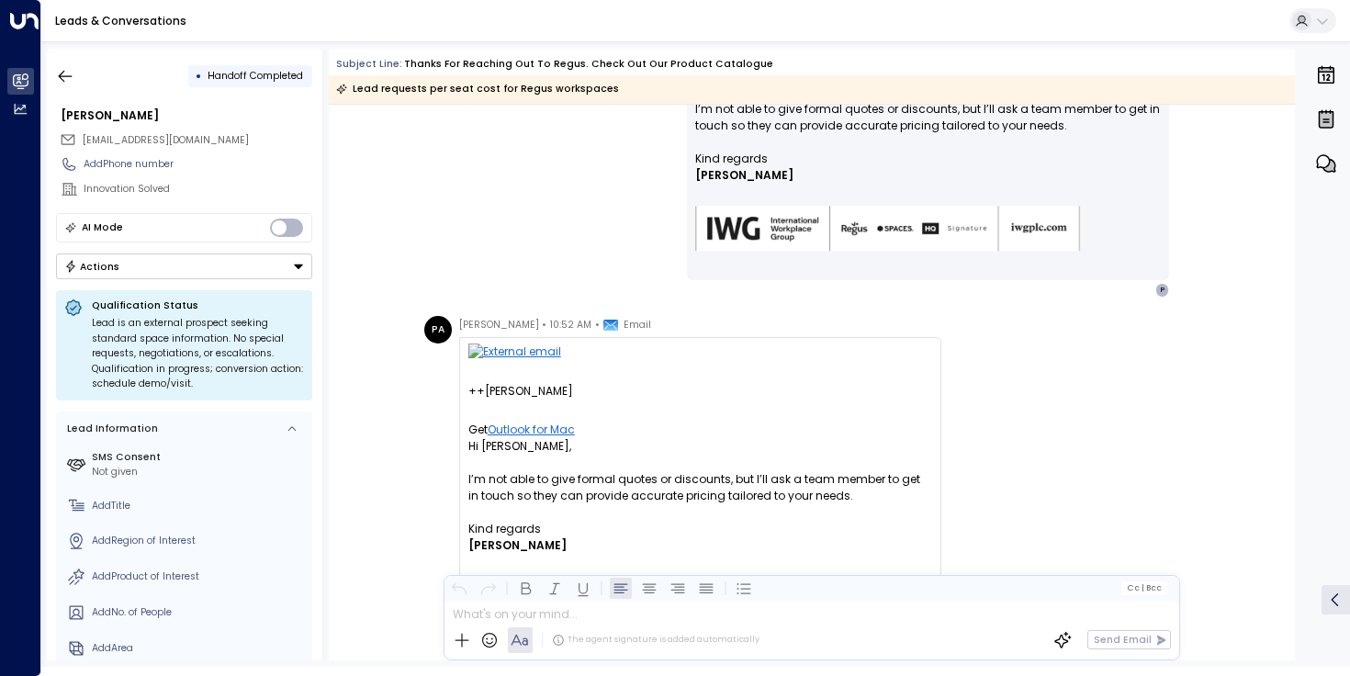
drag, startPoint x: 482, startPoint y: 390, endPoint x: 622, endPoint y: 390, distance: 140.5
click at [622, 390] on div "++[PERSON_NAME]" at bounding box center [700, 391] width 464 height 17
copy div "[PERSON_NAME]"
click at [961, 341] on div "PA [PERSON_NAME] • 10:52 AM • Email ++[PERSON_NAME] Get Outlook for Mac From: S…" at bounding box center [814, 481] width 780 height 331
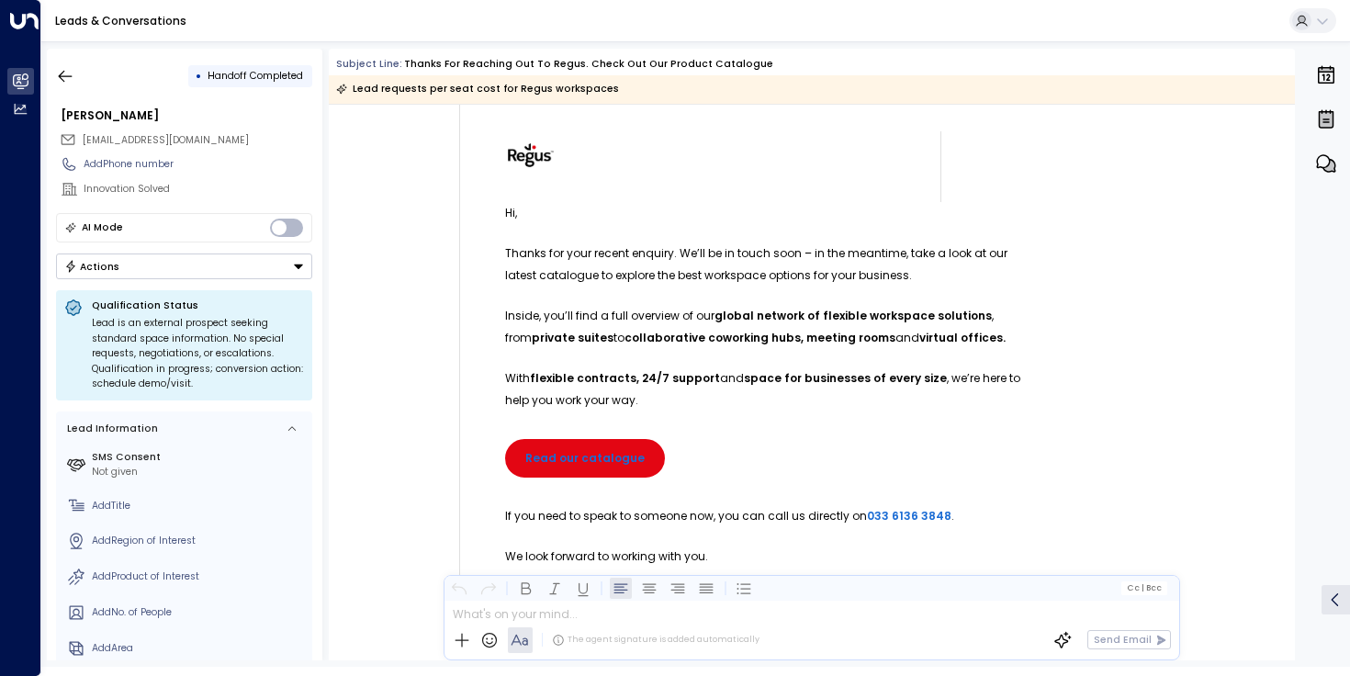
scroll to position [0, 0]
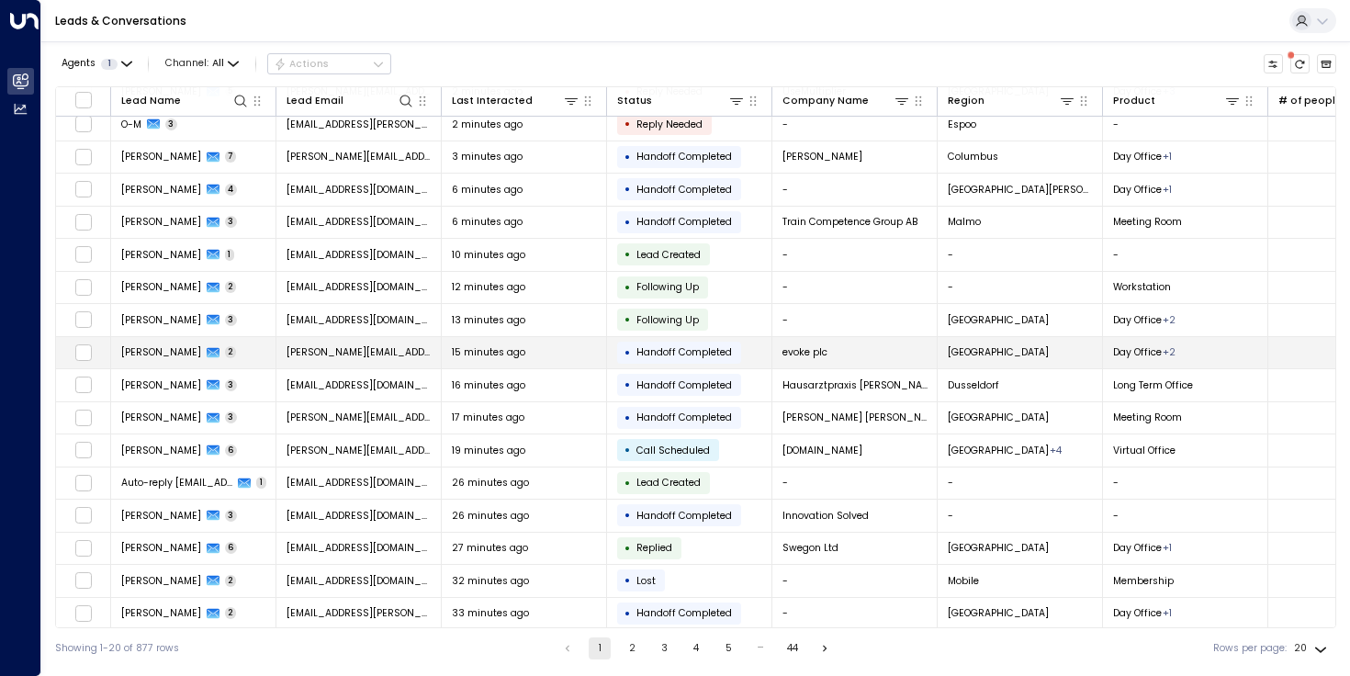
scroll to position [145, 0]
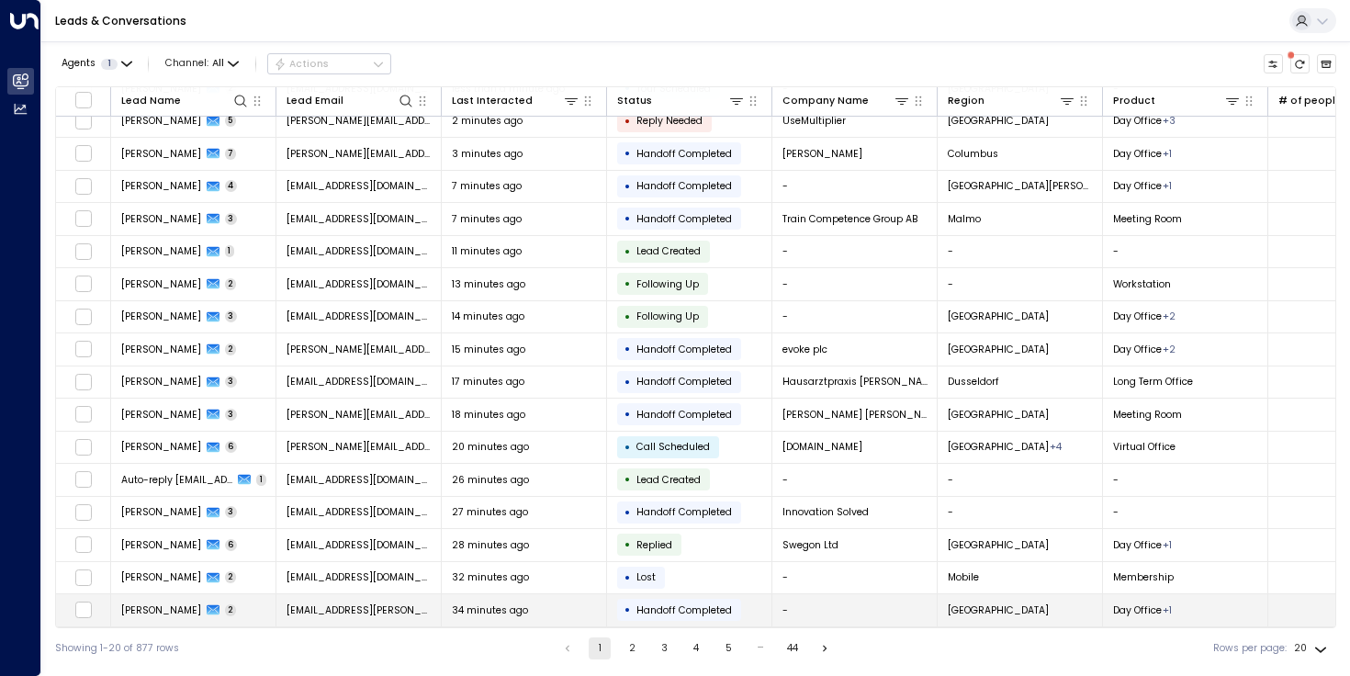
click at [526, 611] on div "34 minutes ago" at bounding box center [524, 610] width 145 height 14
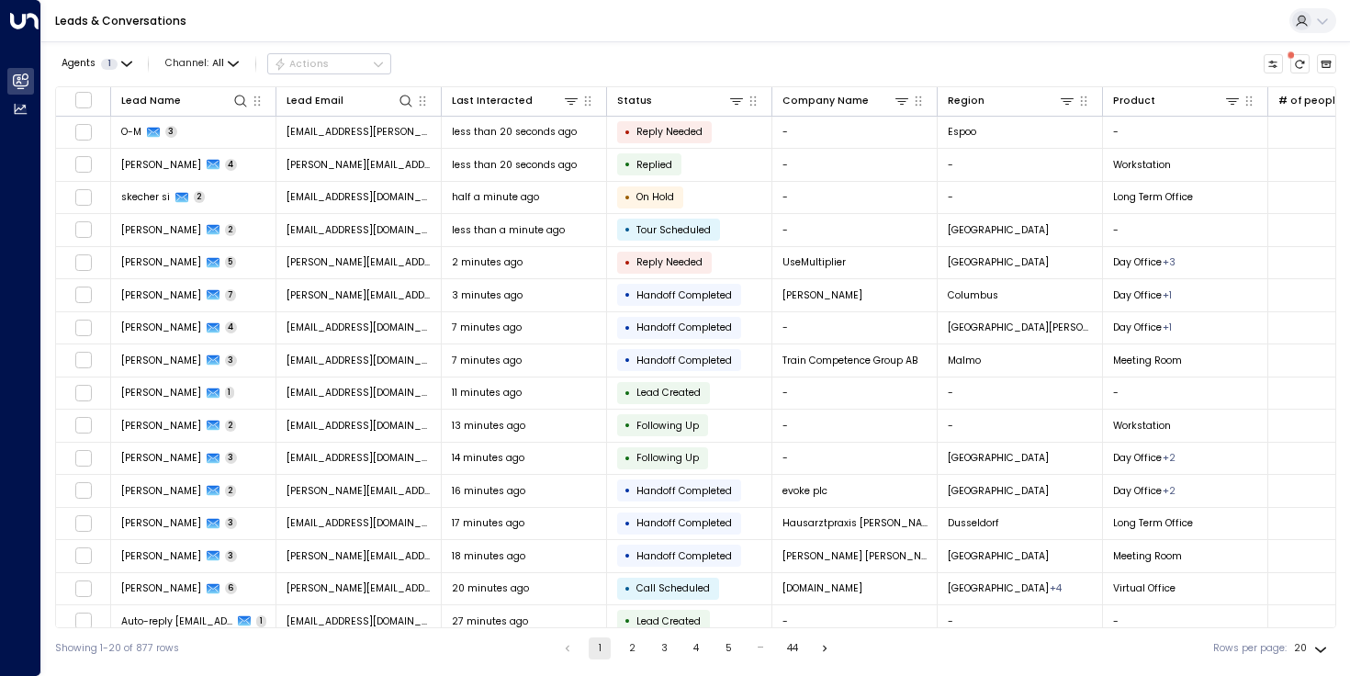
scroll to position [145, 0]
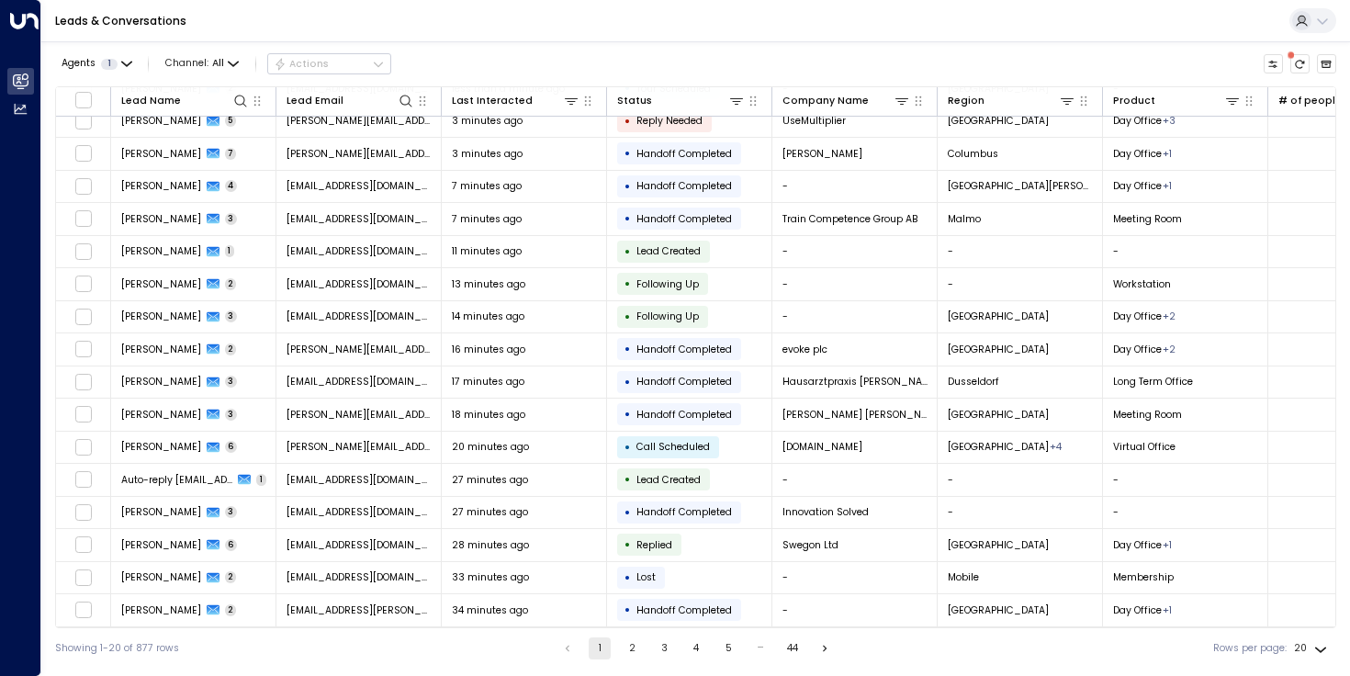
click at [635, 649] on button "2" at bounding box center [632, 648] width 22 height 22
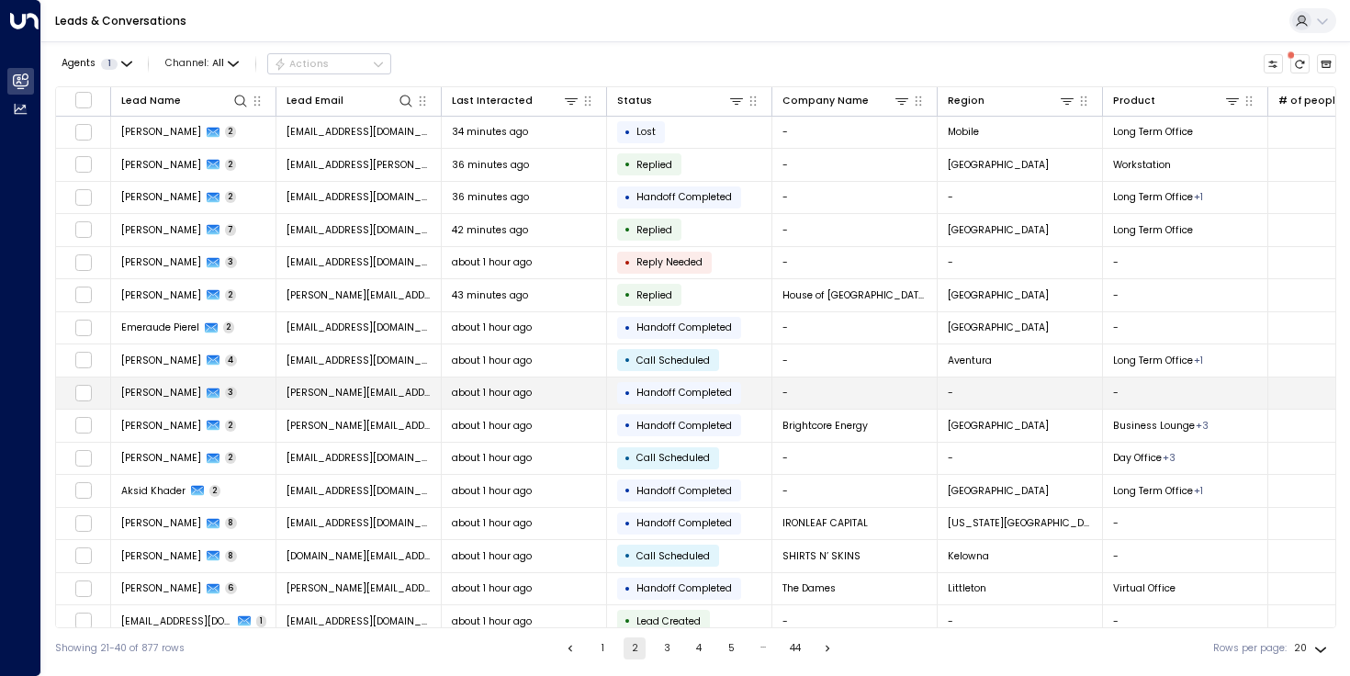
scroll to position [18, 0]
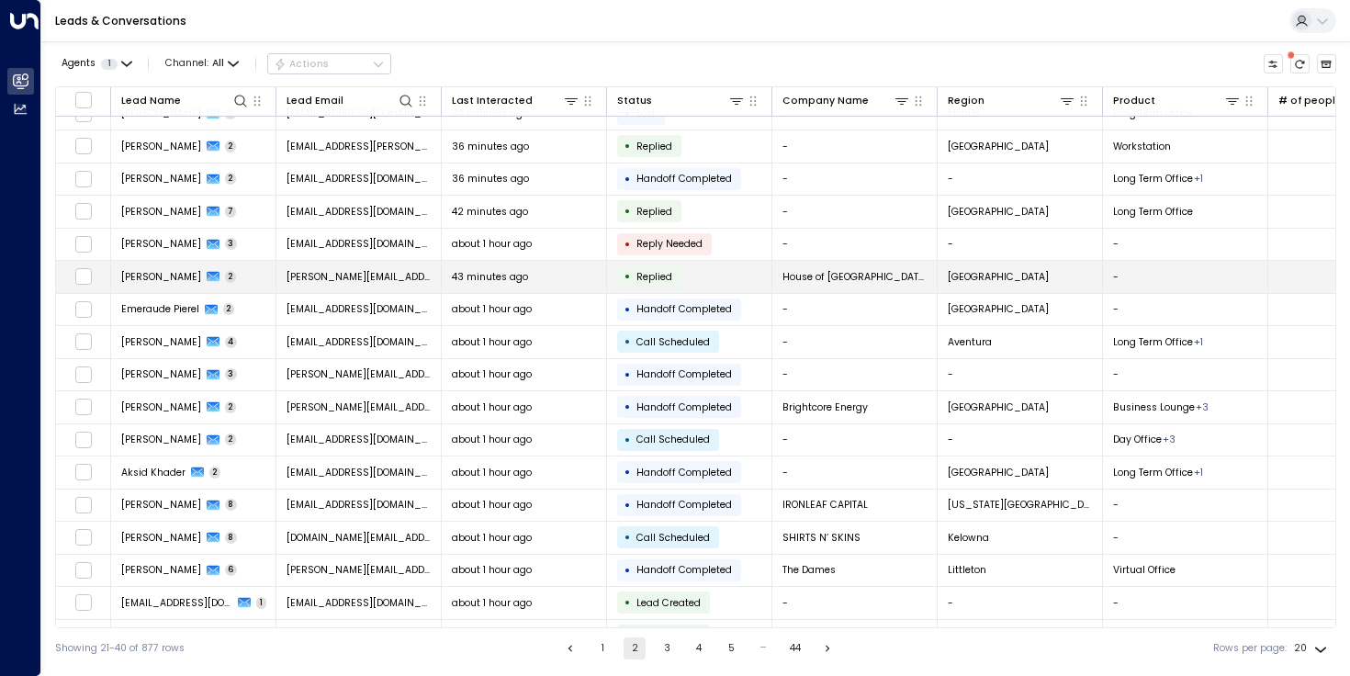
click at [557, 267] on td "43 minutes ago" at bounding box center [524, 277] width 165 height 32
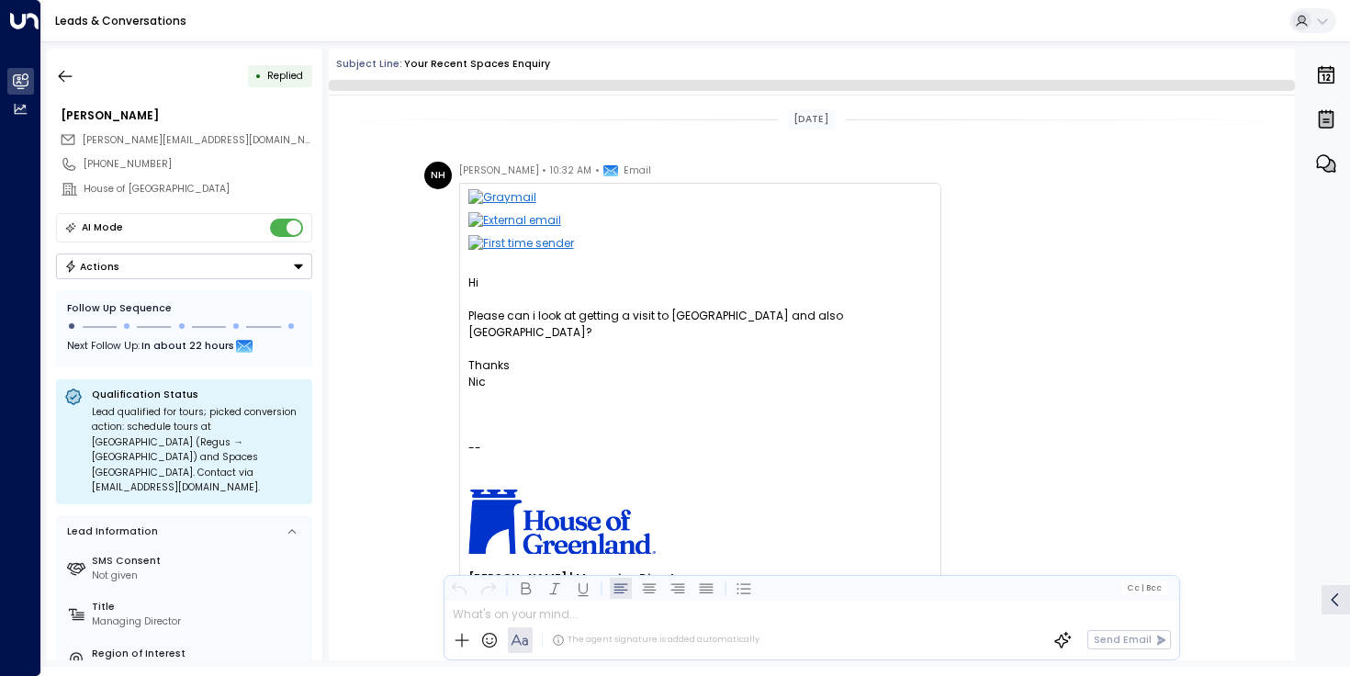
scroll to position [631, 0]
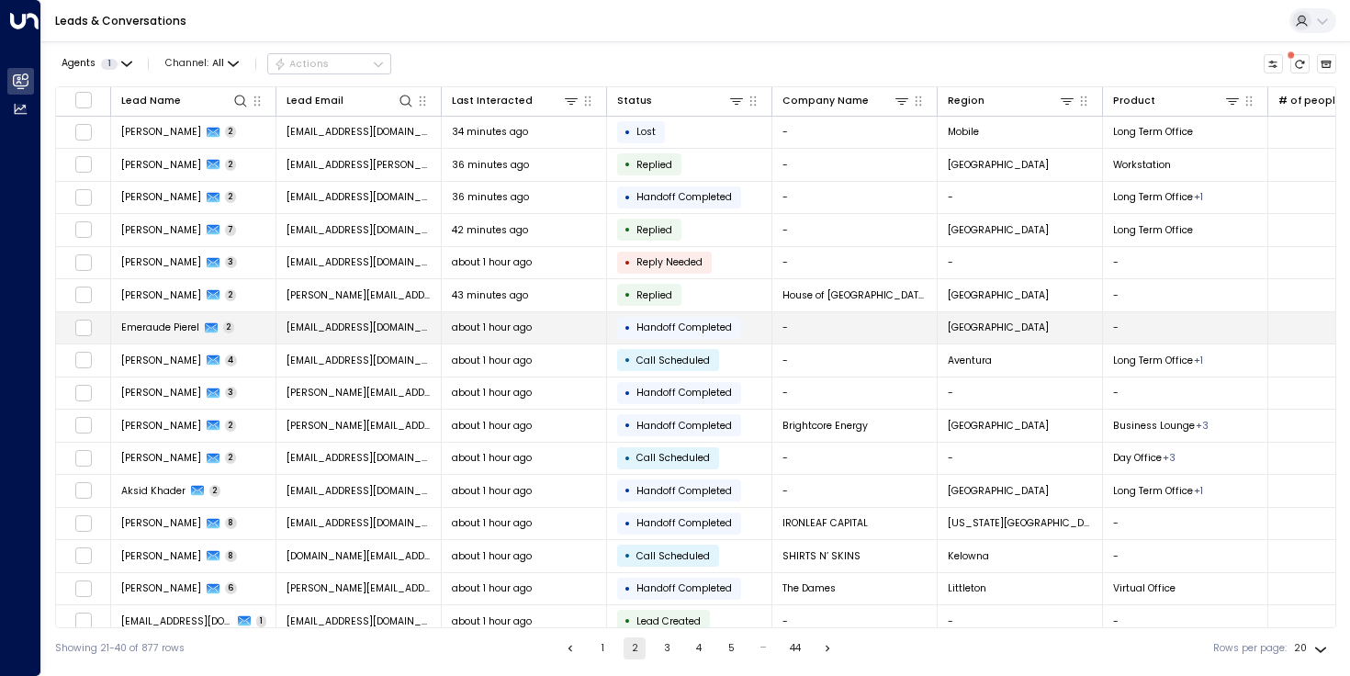
scroll to position [145, 0]
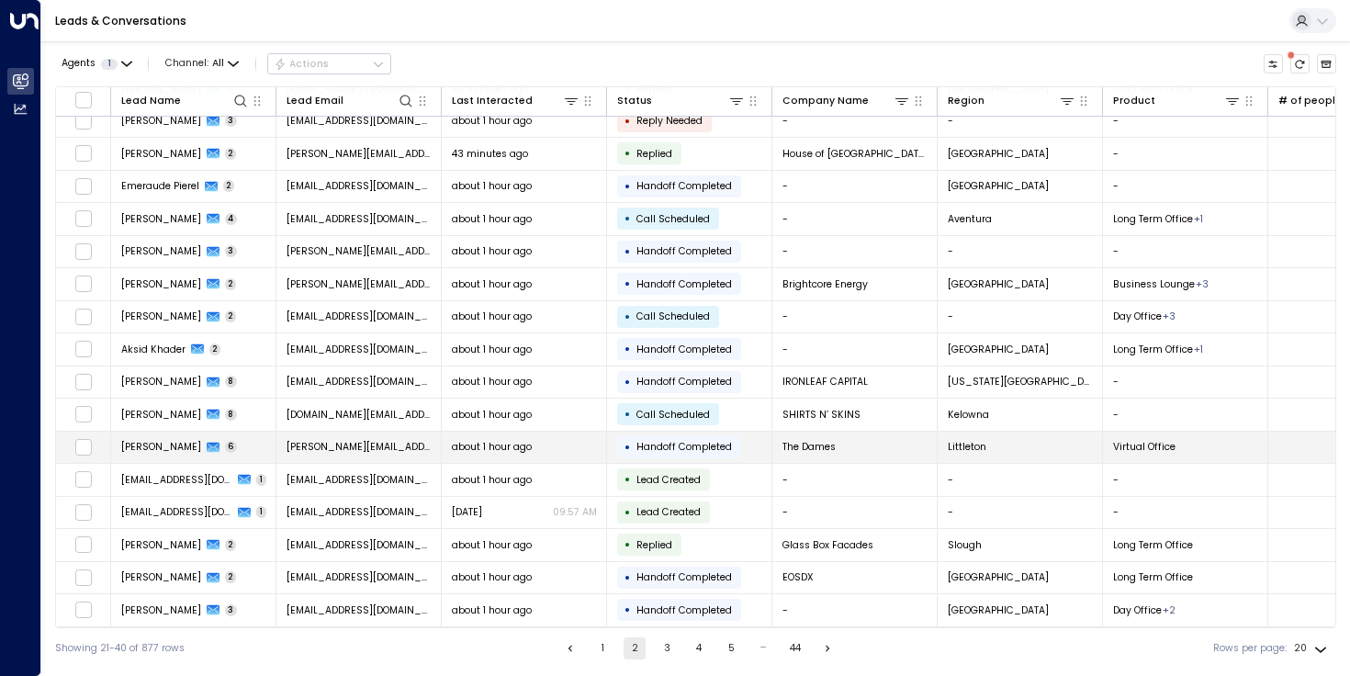
click at [510, 449] on span "about 1 hour ago" at bounding box center [492, 447] width 80 height 14
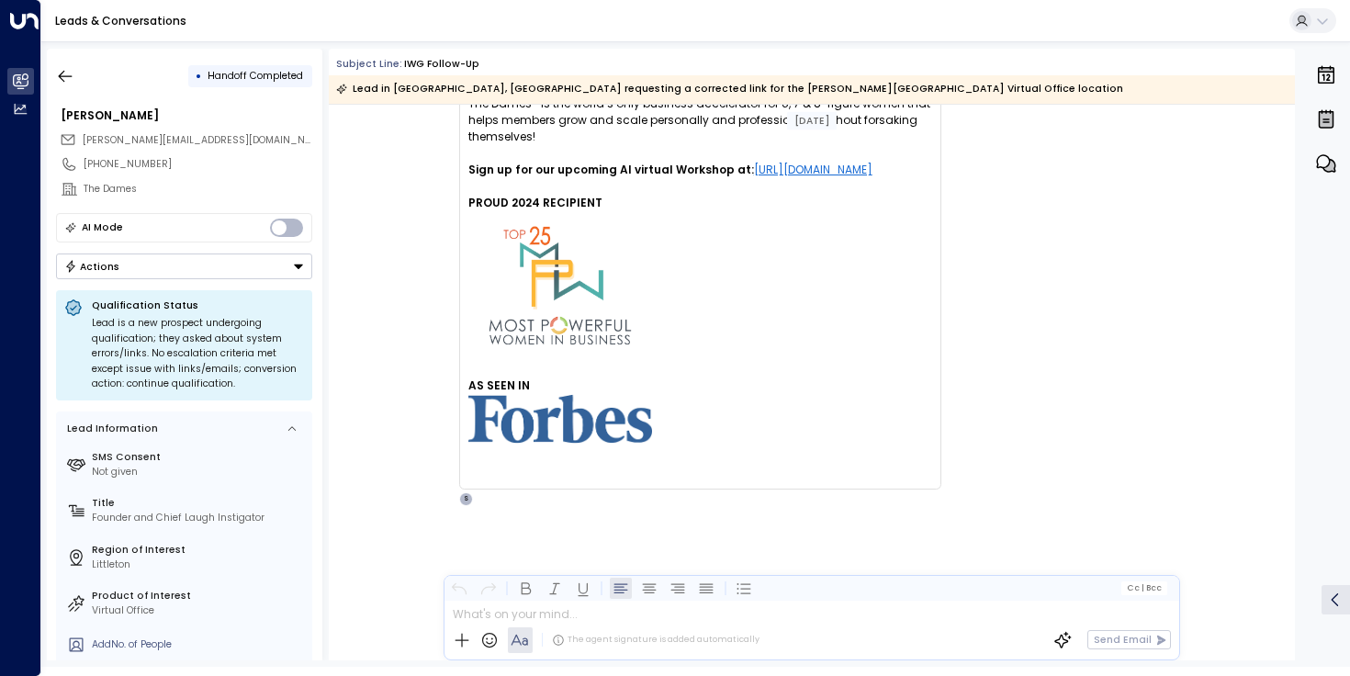
scroll to position [4193, 0]
click at [412, 239] on div "MC [PERSON_NAME] • 10:21 AM • Email I was able to google and find the [GEOGRAPH…" at bounding box center [812, 71] width 966 height 1145
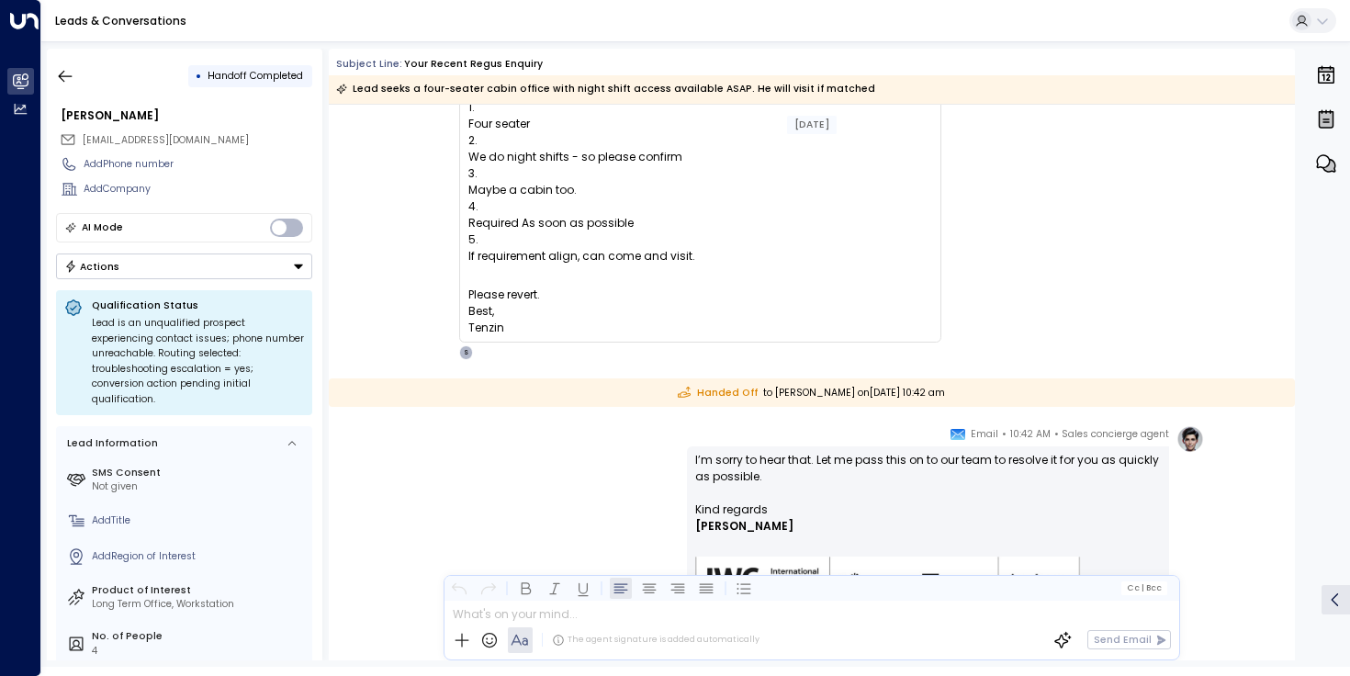
scroll to position [265, 0]
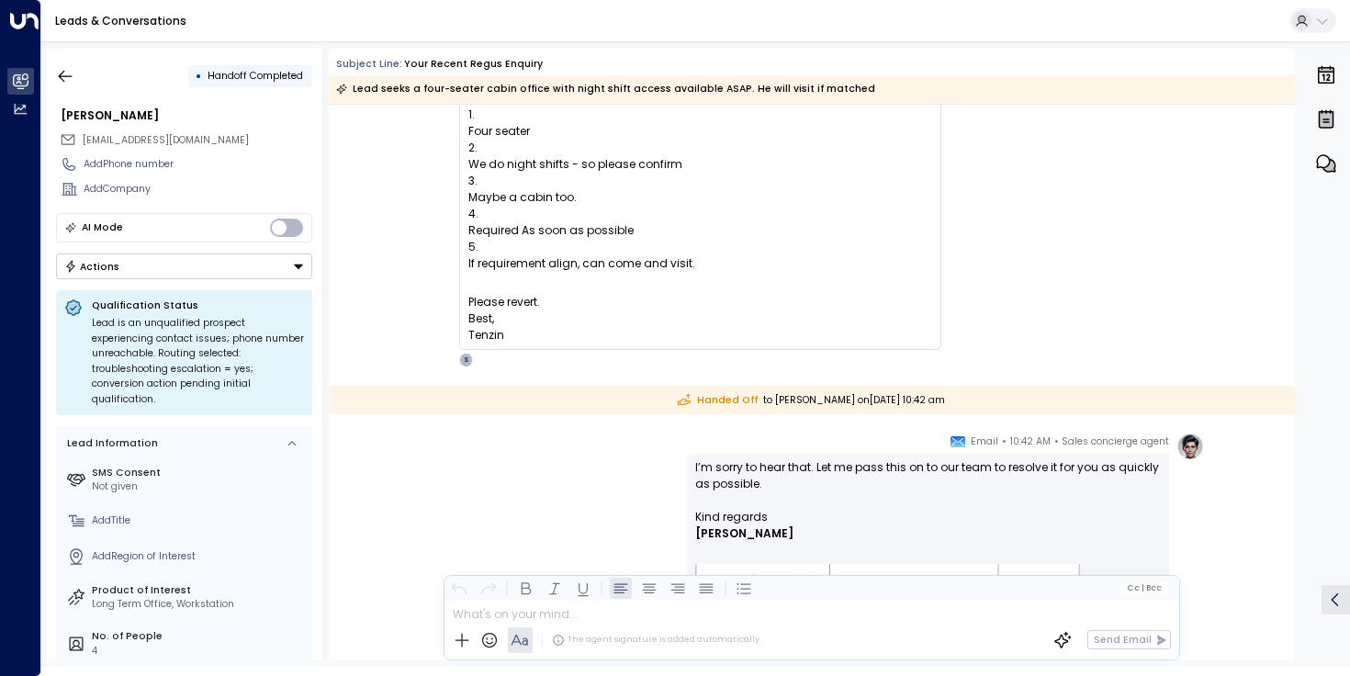
click at [69, 53] on div "• Handoff Completed Tenzin Choezin tchoezin@karmastaff.com Add Phone number Add…" at bounding box center [184, 354] width 275 height 611
click at [62, 81] on icon "button" at bounding box center [65, 76] width 18 height 18
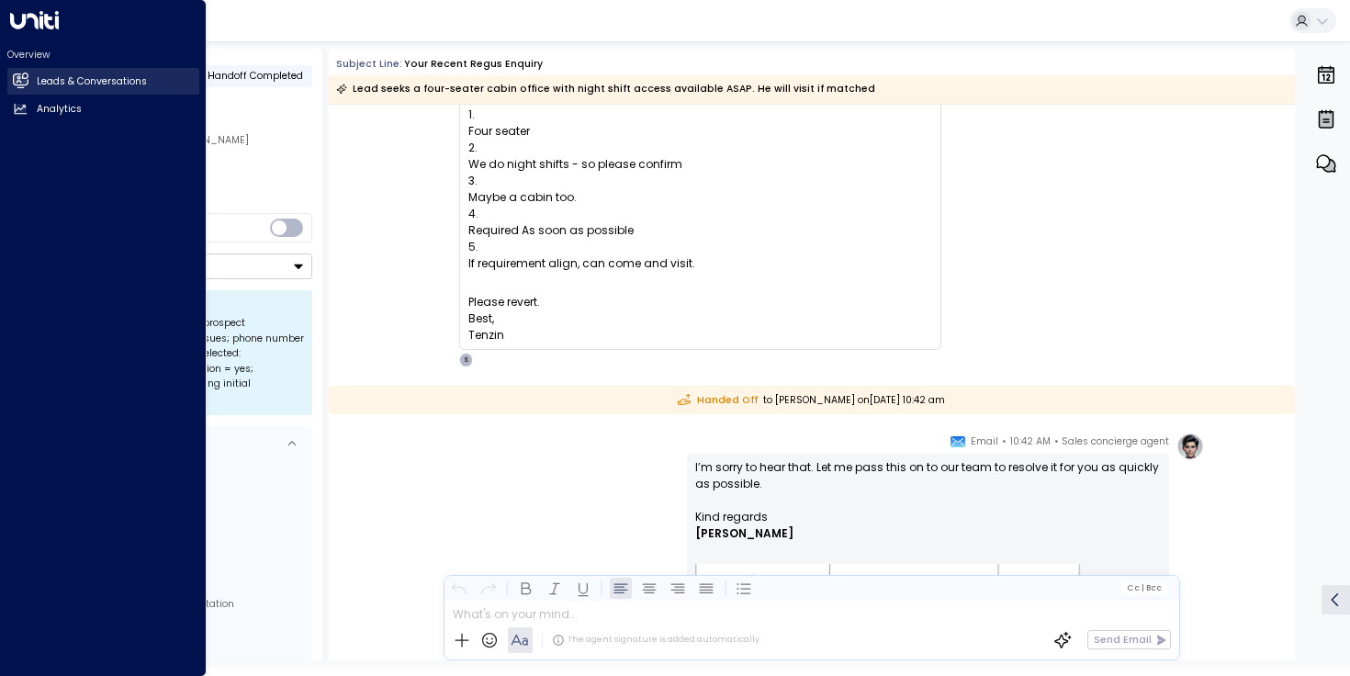
click at [35, 74] on link "Leads & Conversations Leads & Conversations" at bounding box center [103, 81] width 192 height 27
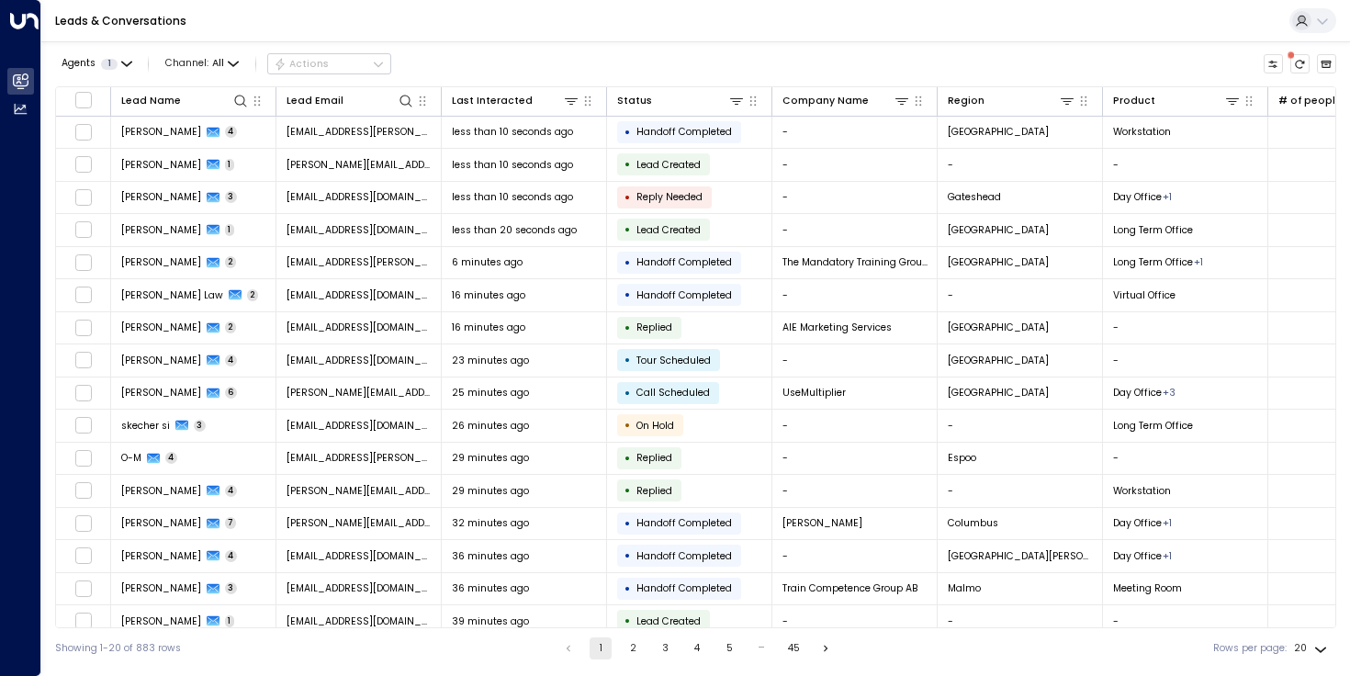
click at [631, 645] on button "2" at bounding box center [633, 648] width 22 height 22
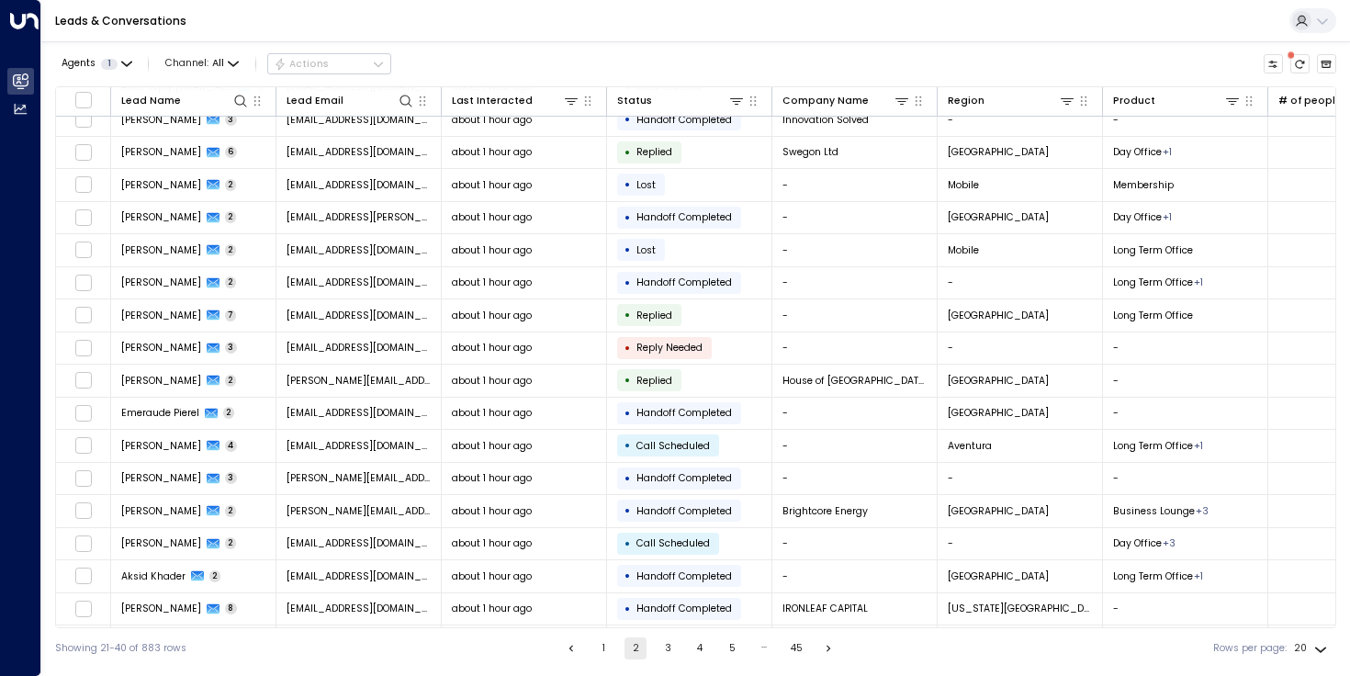
scroll to position [145, 0]
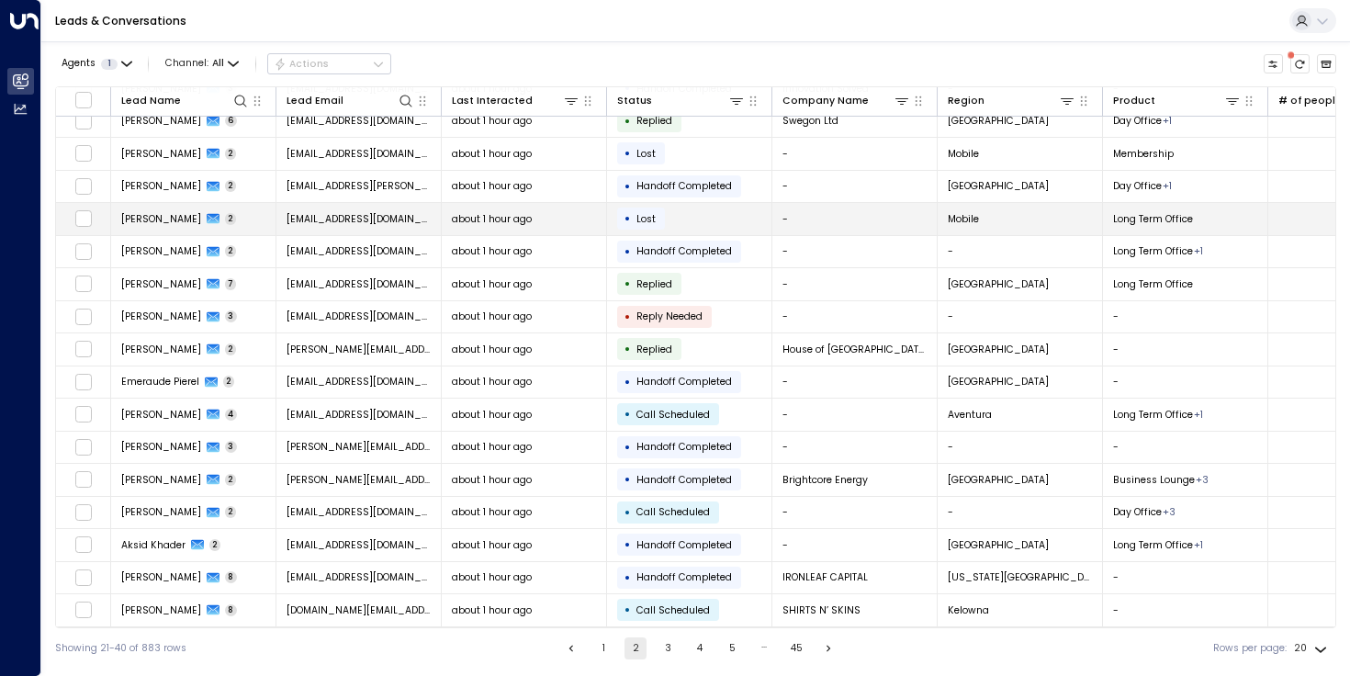
click at [981, 207] on td "Mobile" at bounding box center [1019, 219] width 165 height 32
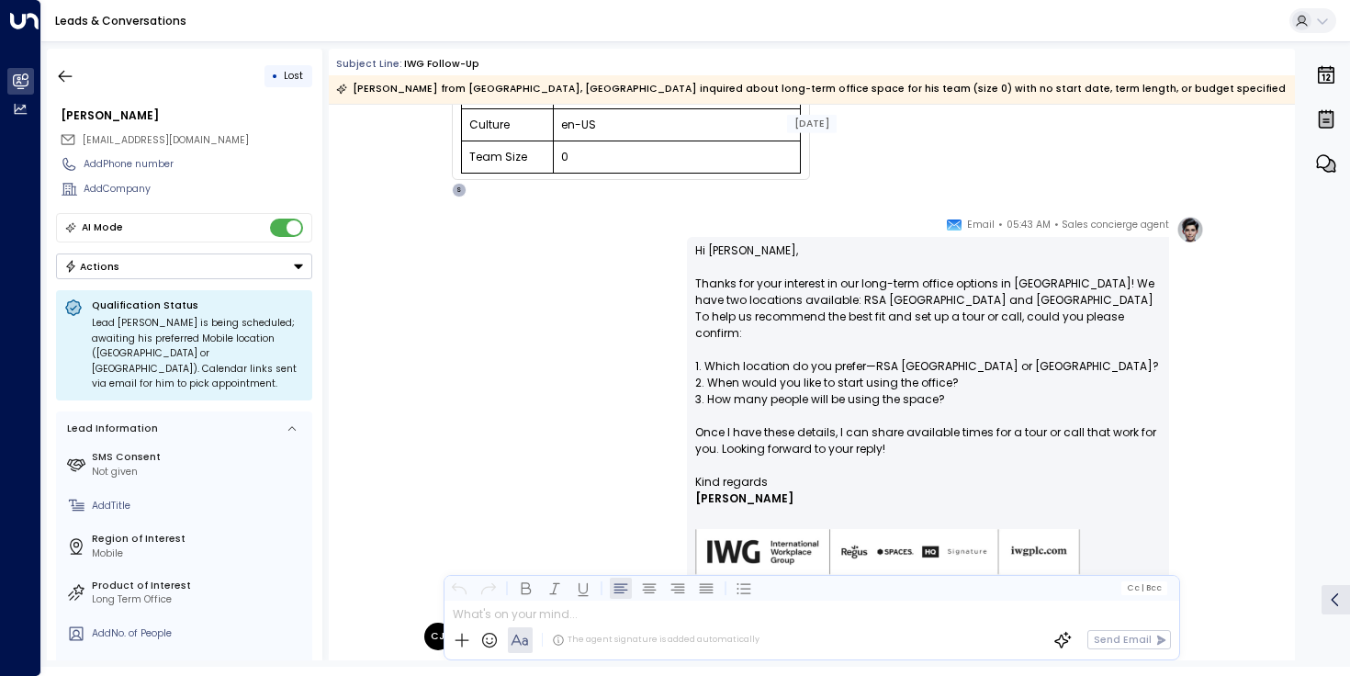
scroll to position [373, 0]
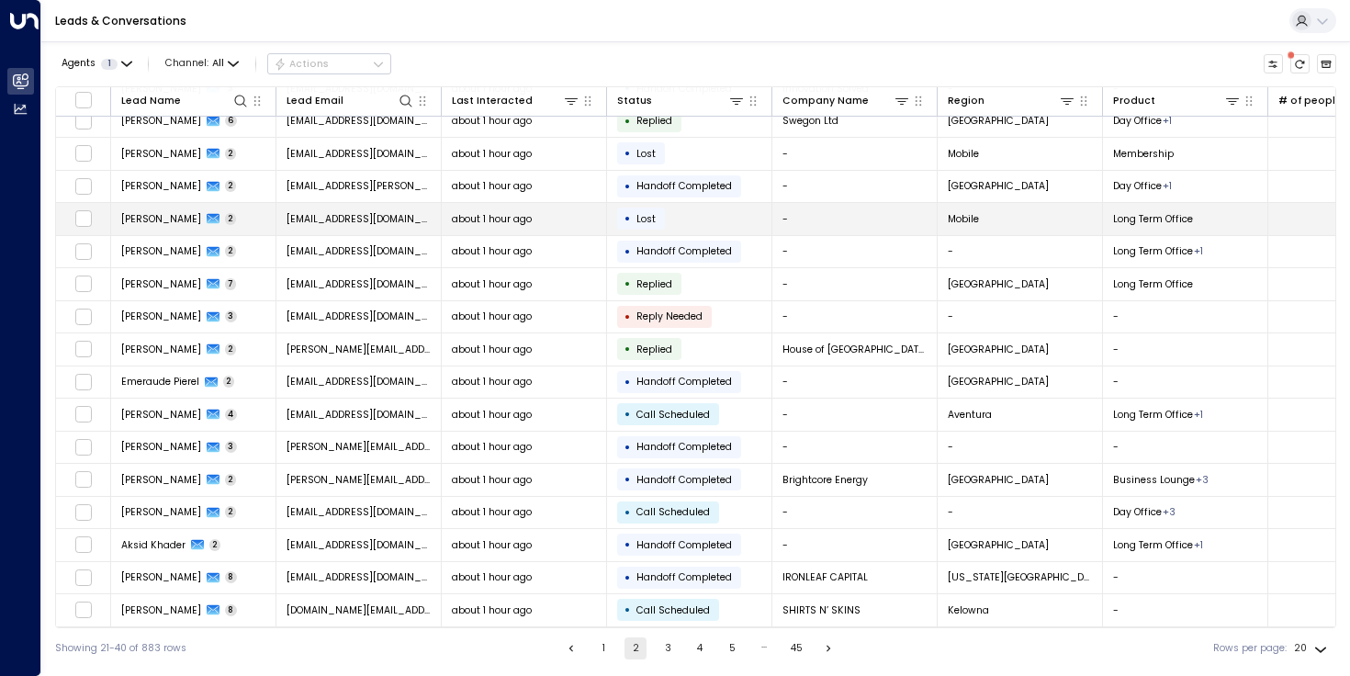
scroll to position [145, 0]
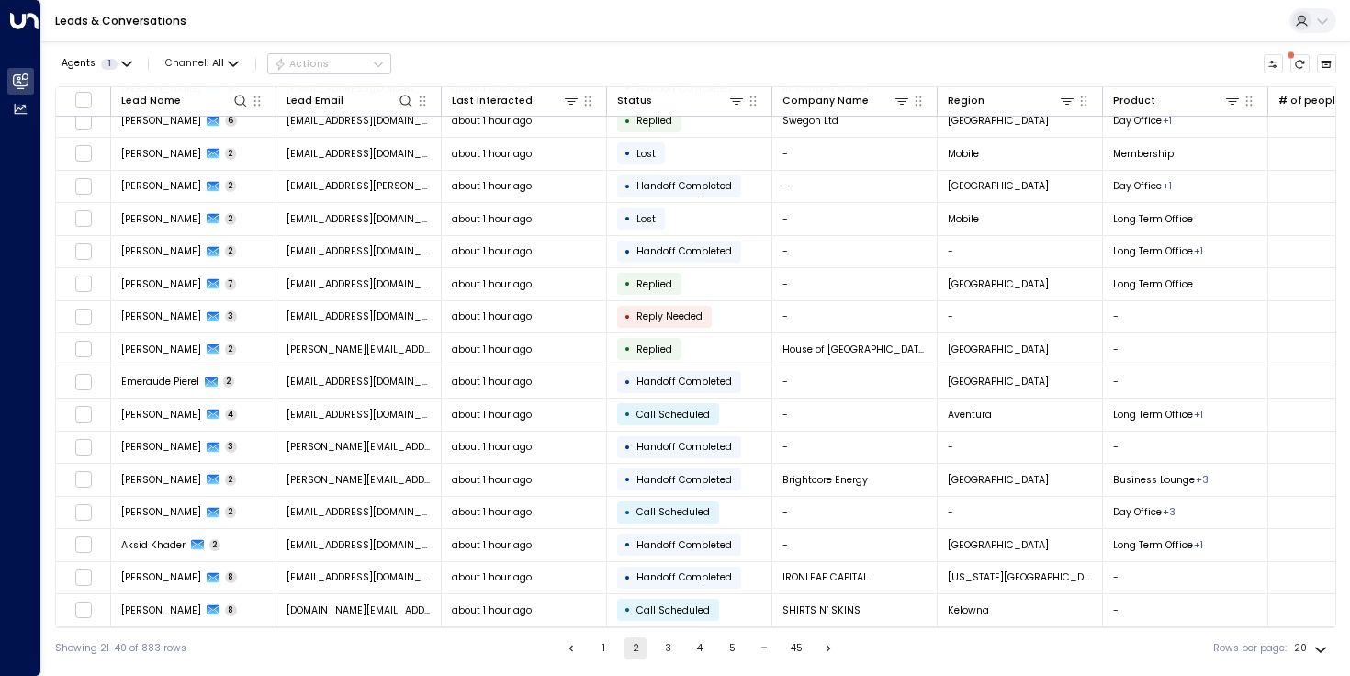
click at [663, 650] on button "3" at bounding box center [667, 648] width 22 height 22
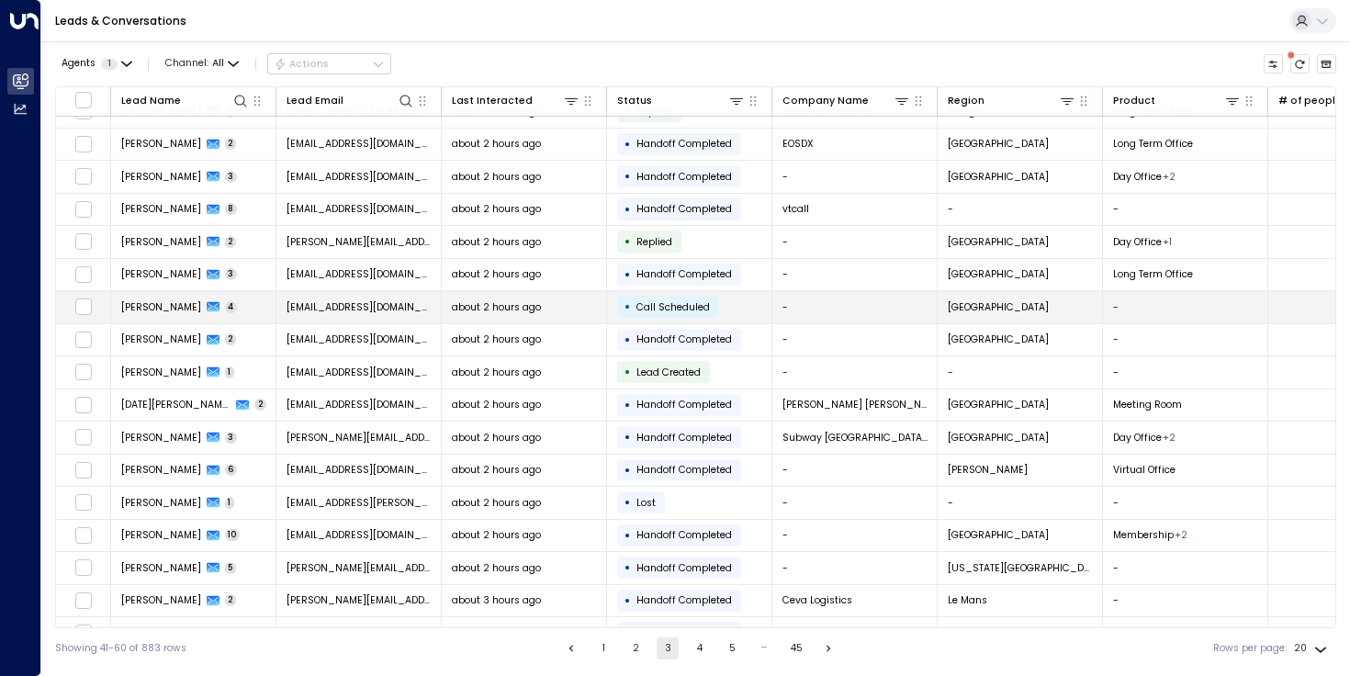
scroll to position [145, 0]
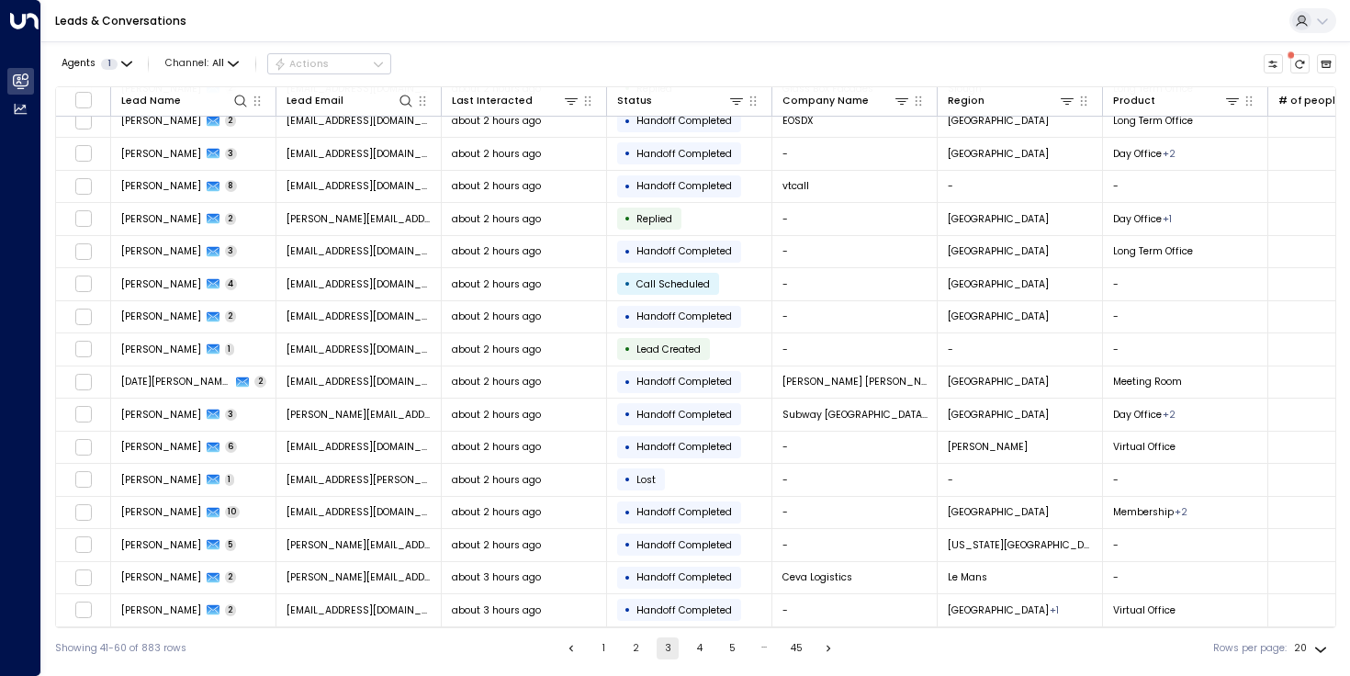
click at [636, 648] on button "2" at bounding box center [635, 648] width 22 height 22
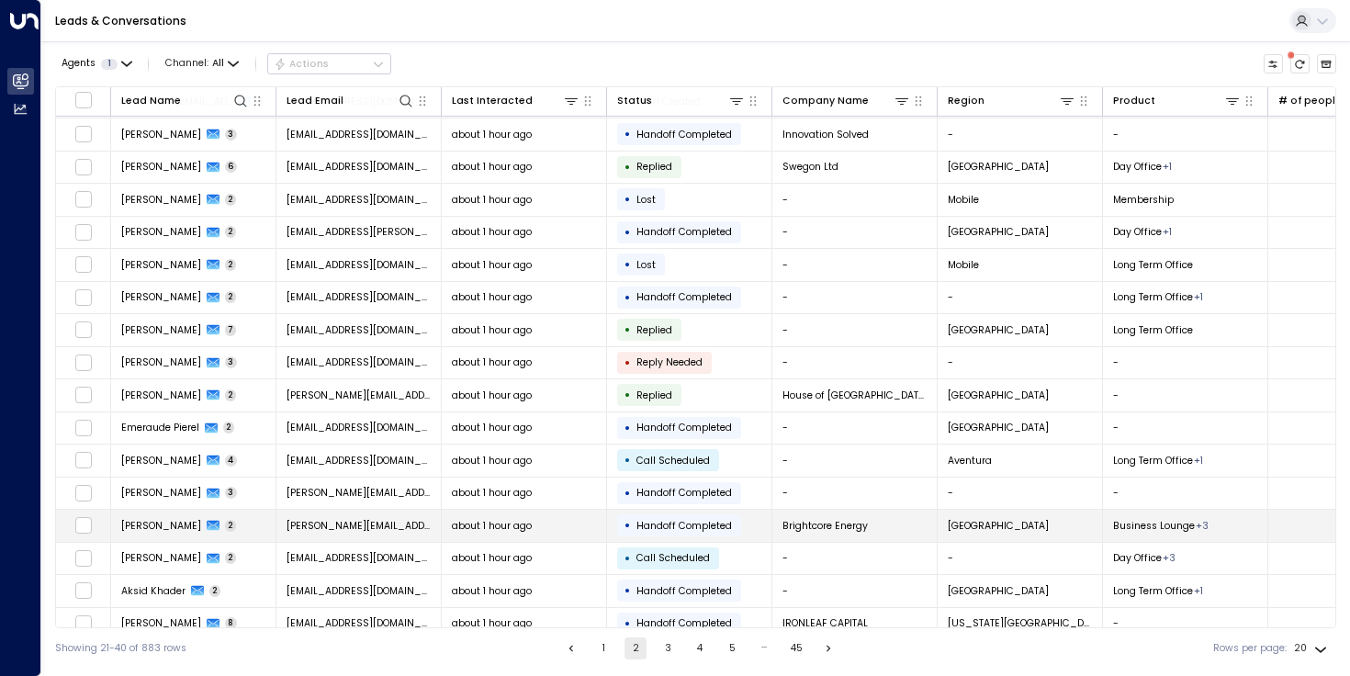
scroll to position [145, 0]
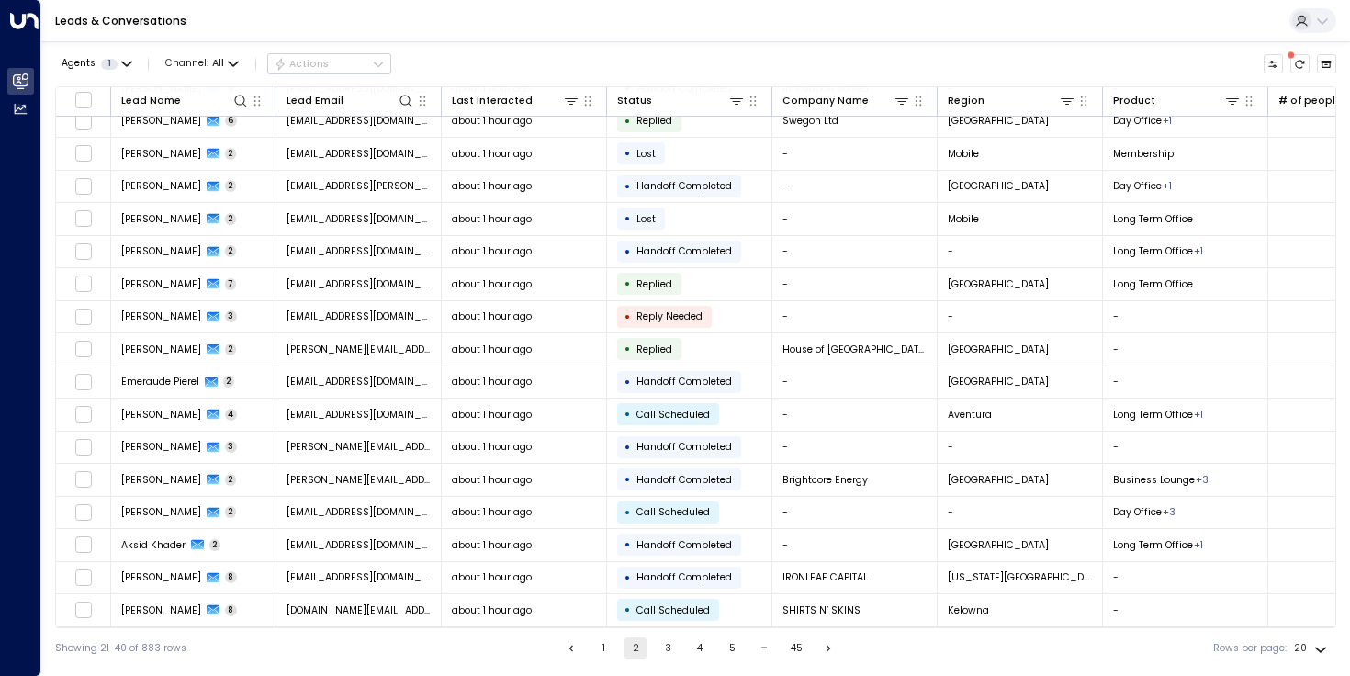
click at [592, 651] on button "1" at bounding box center [603, 648] width 22 height 22
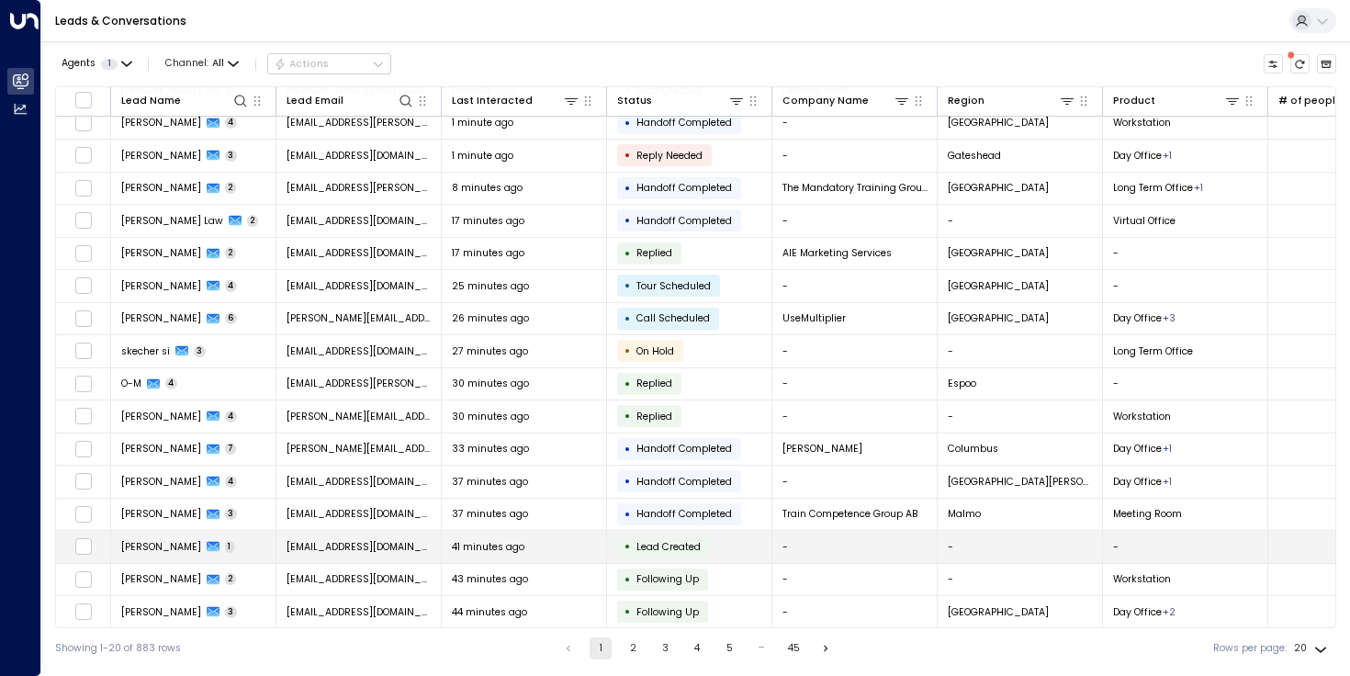
scroll to position [145, 0]
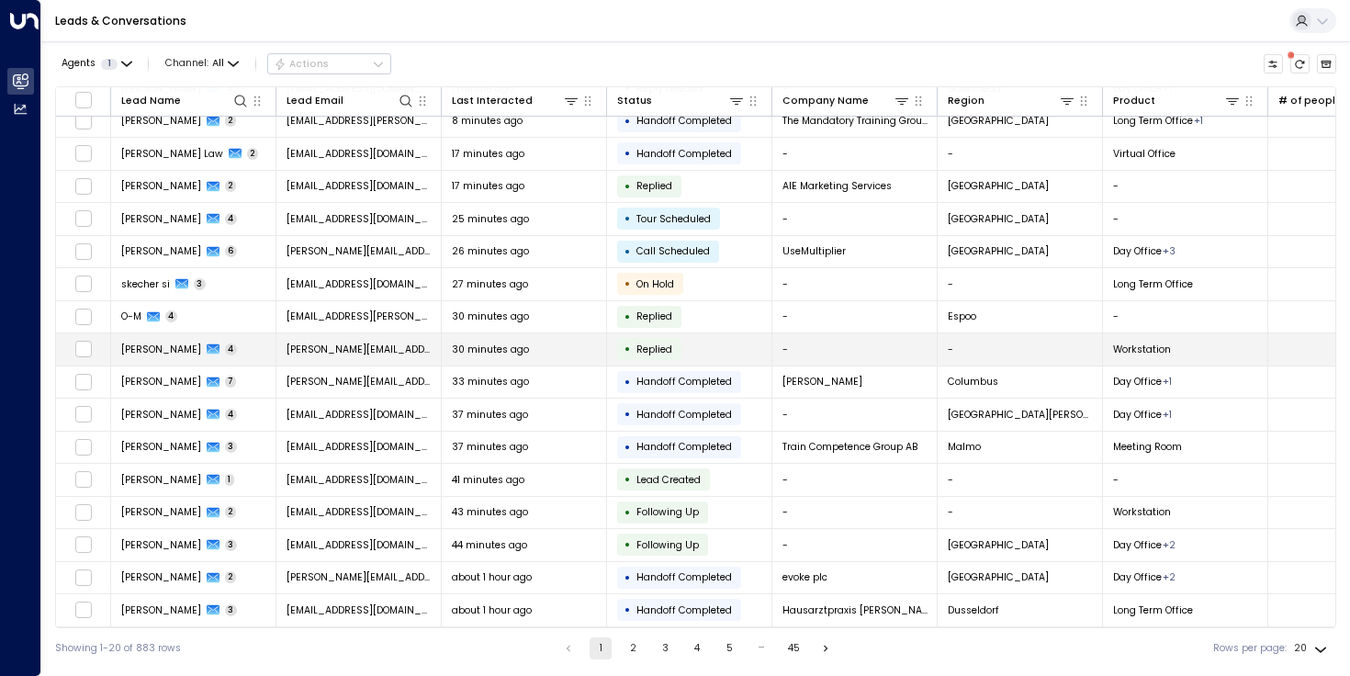
click at [407, 338] on td "[PERSON_NAME][EMAIL_ADDRESS][DOMAIN_NAME]" at bounding box center [358, 349] width 165 height 32
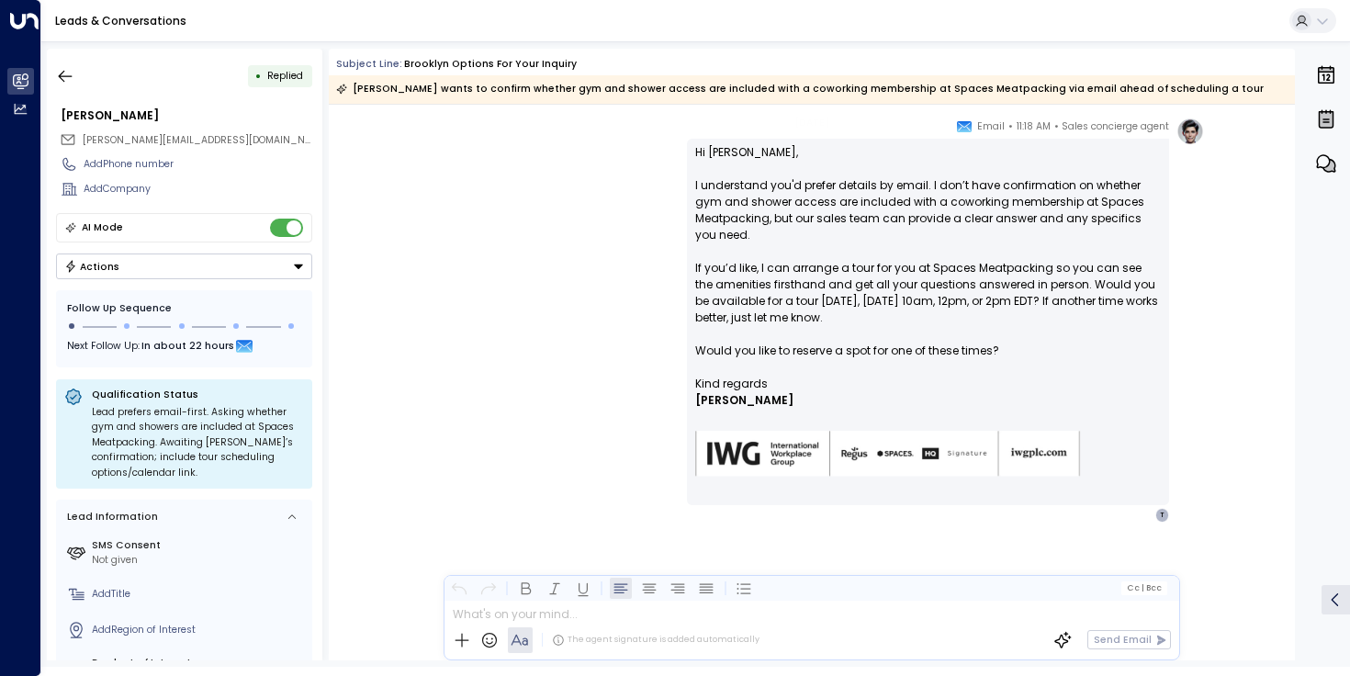
scroll to position [979, 0]
click at [543, 348] on div "Sales concierge agent • 11:18 AM • Email Hi Tim, I understand you'd prefer deta…" at bounding box center [811, 320] width 785 height 405
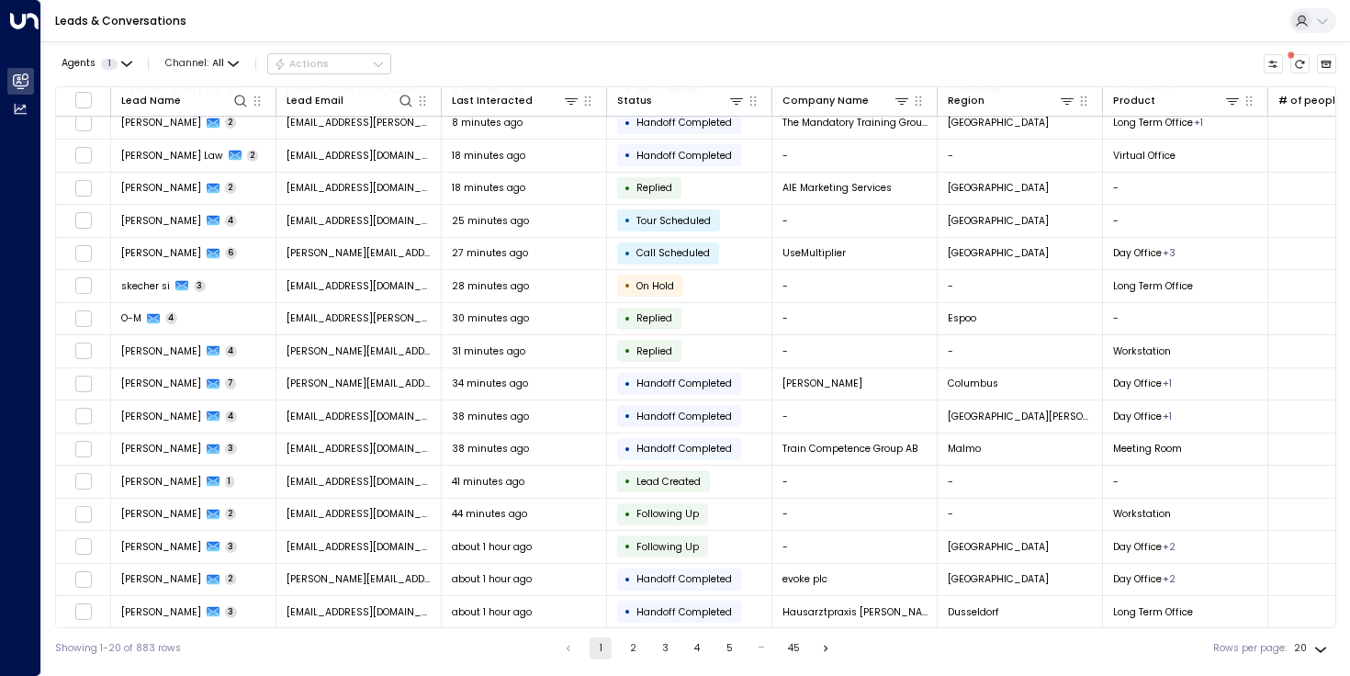
scroll to position [145, 0]
